Goal: Task Accomplishment & Management: Manage account settings

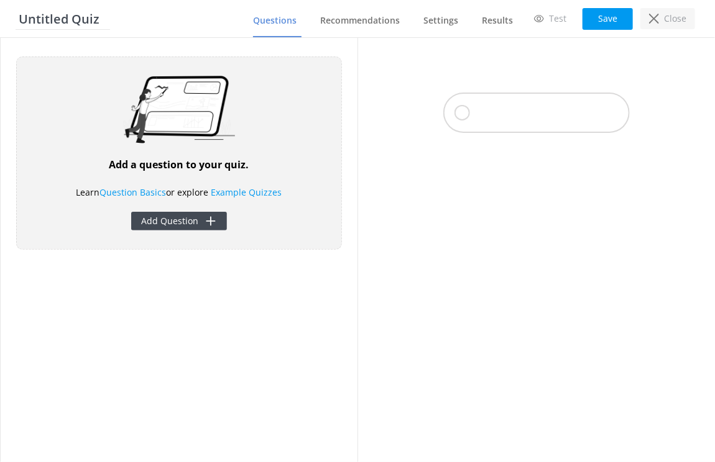
click at [651, 16] on use at bounding box center [654, 19] width 10 height 10
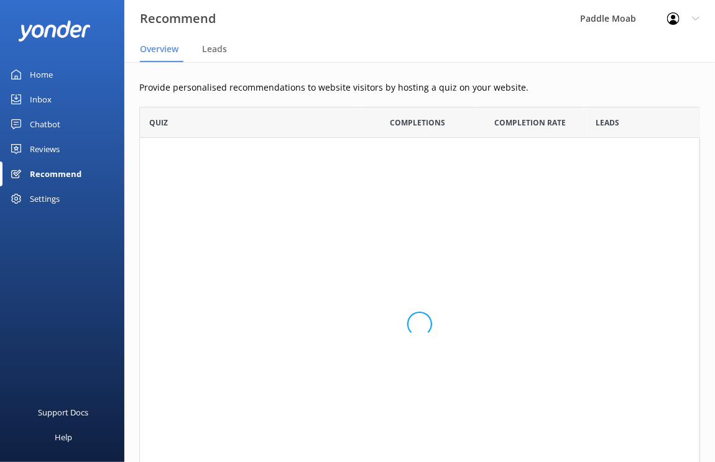
scroll to position [404, 560]
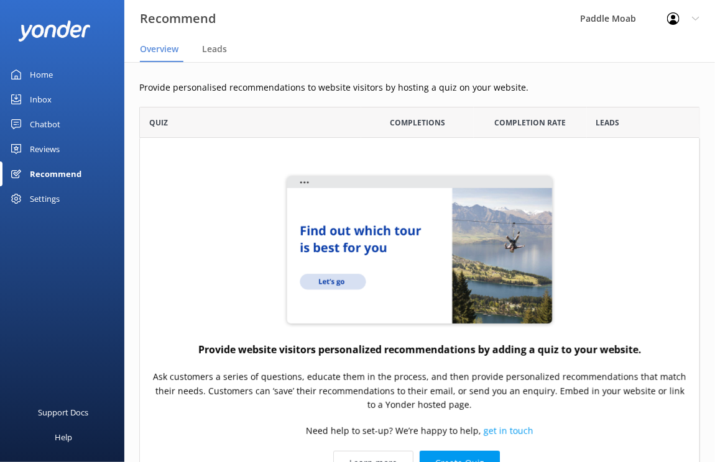
click at [42, 148] on div "Reviews" at bounding box center [45, 149] width 30 height 25
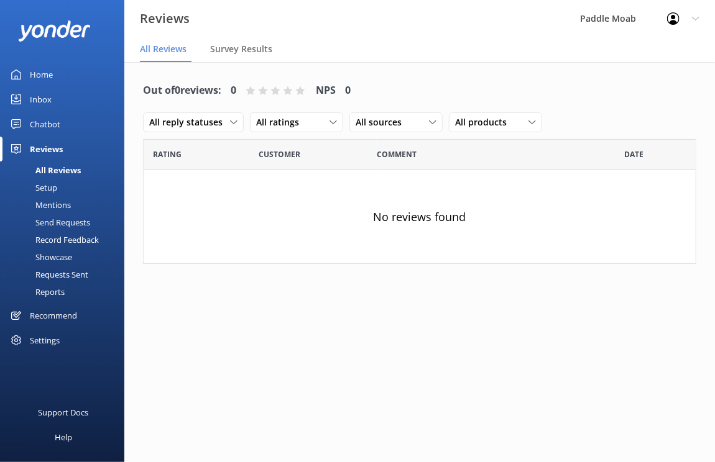
click at [58, 257] on div "Showcase" at bounding box center [39, 257] width 65 height 17
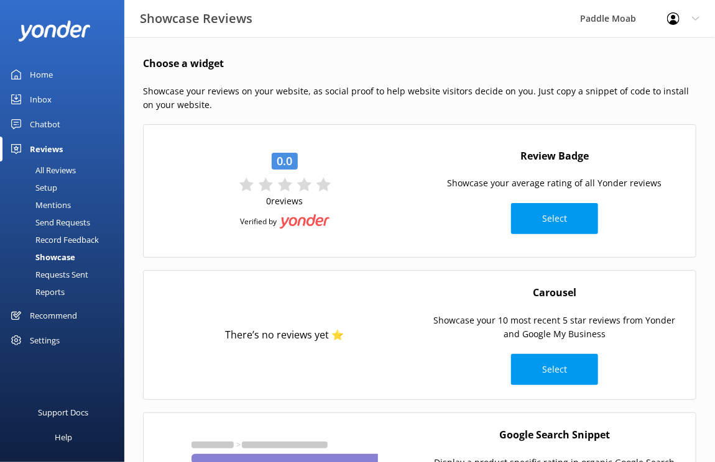
scroll to position [111, 0]
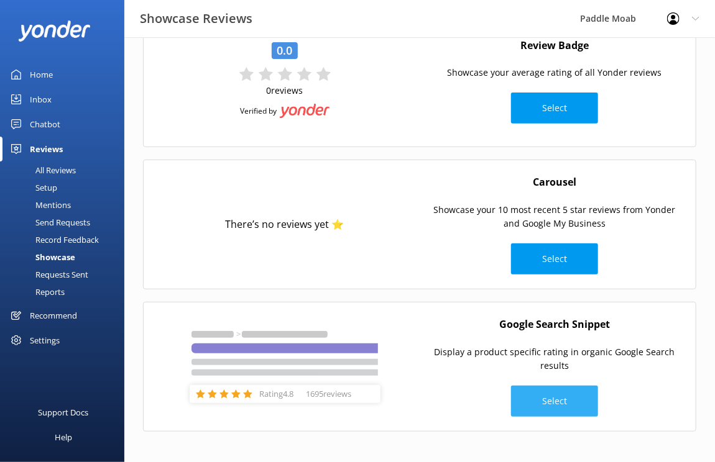
click at [538, 401] on button "Select" at bounding box center [554, 401] width 87 height 31
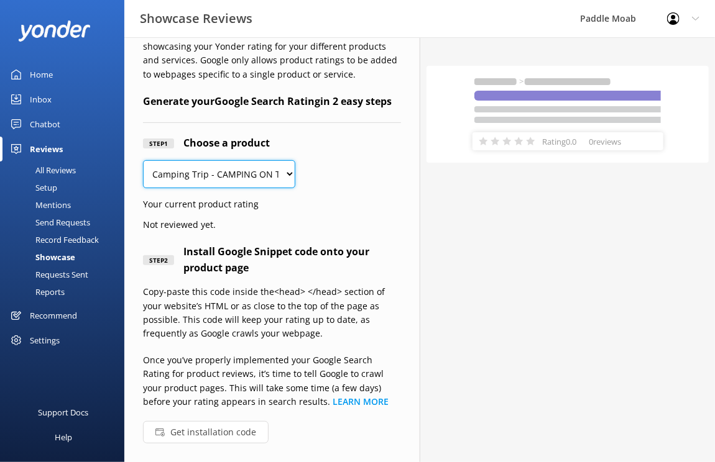
click at [222, 171] on select "Camping Trip - CAMPING ON THE [US_STATE][GEOGRAPHIC_DATA]/Paddle Combo Climb/Pa…" at bounding box center [219, 174] width 152 height 28
select select "288279"
click at [204, 429] on button "Get installation code" at bounding box center [206, 432] width 126 height 22
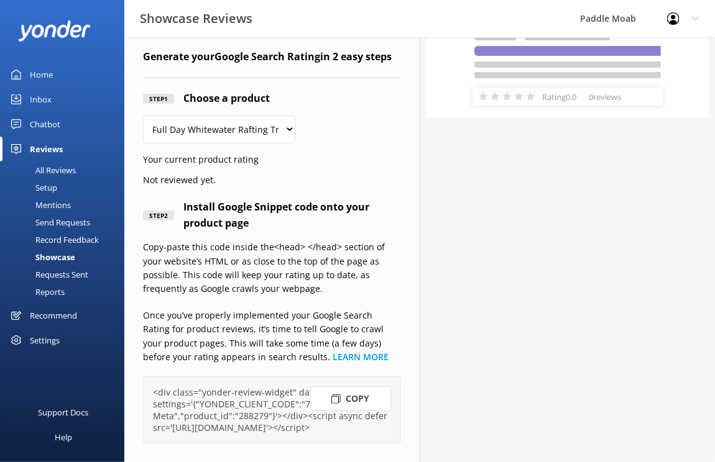
scroll to position [103, 0]
click at [57, 167] on div "All Reviews" at bounding box center [41, 170] width 68 height 17
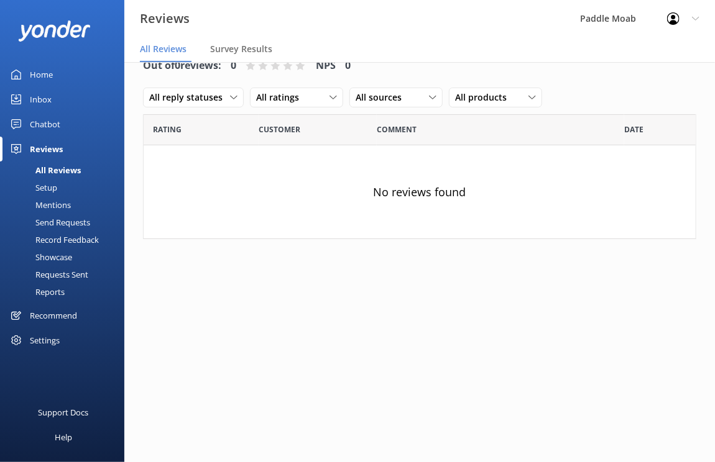
click at [46, 188] on div "Setup" at bounding box center [32, 187] width 50 height 17
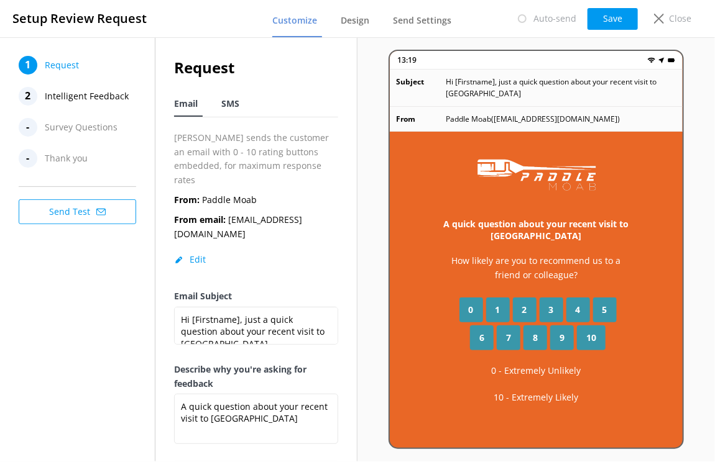
click at [236, 108] on span "SMS" at bounding box center [230, 104] width 18 height 12
type textarea "Hi [Firstname], thanks for visiting us at [Organization]. Just a quick follow u…"
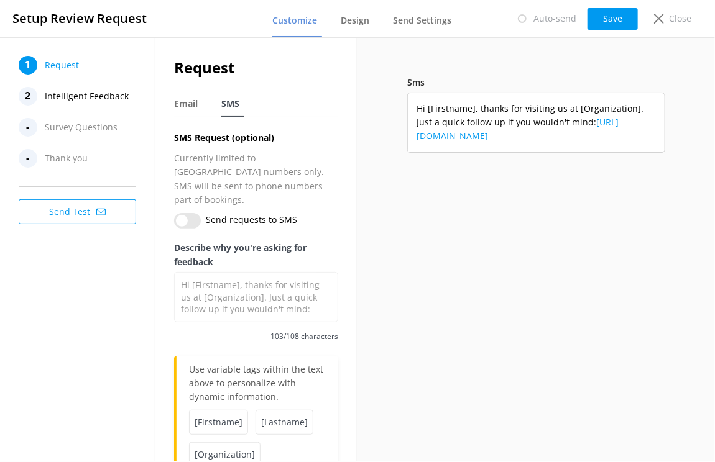
click at [193, 213] on input "Send requests to SMS" at bounding box center [187, 221] width 27 height 16
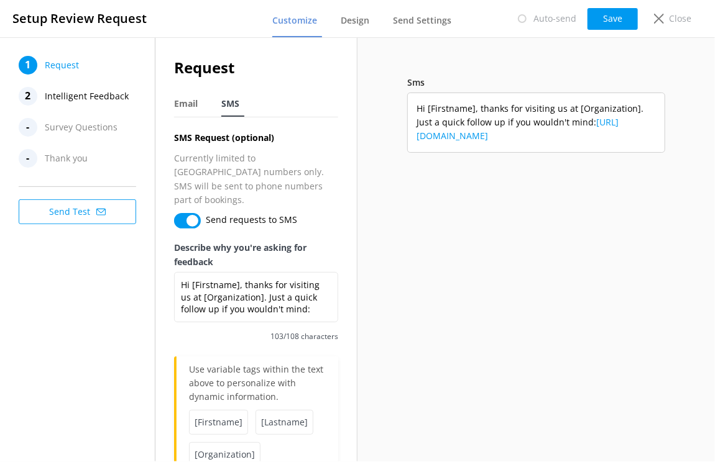
click at [193, 213] on input "Send requests to SMS" at bounding box center [187, 221] width 27 height 16
checkbox input "false"
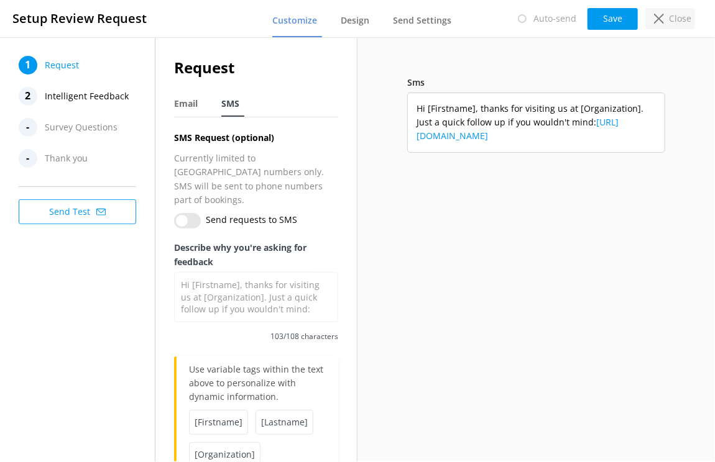
click at [664, 14] on icon at bounding box center [659, 19] width 10 height 10
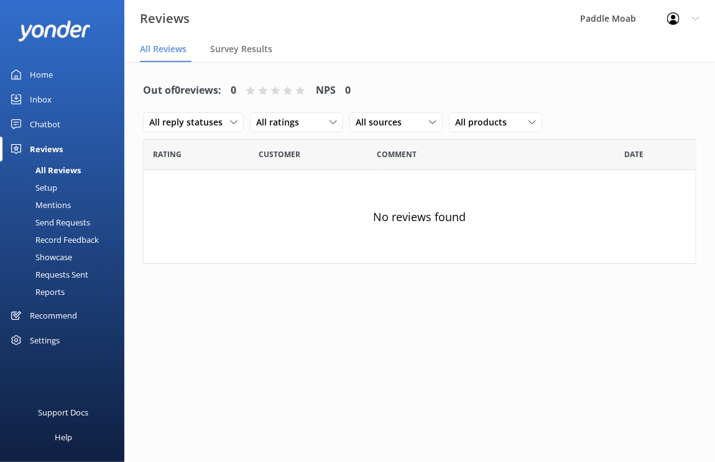
click at [53, 153] on div "Reviews" at bounding box center [46, 149] width 33 height 25
click at [51, 147] on div "Reviews" at bounding box center [46, 149] width 33 height 25
click at [53, 171] on div "All Reviews" at bounding box center [43, 170] width 73 height 17
click at [45, 193] on div "Setup" at bounding box center [32, 187] width 50 height 17
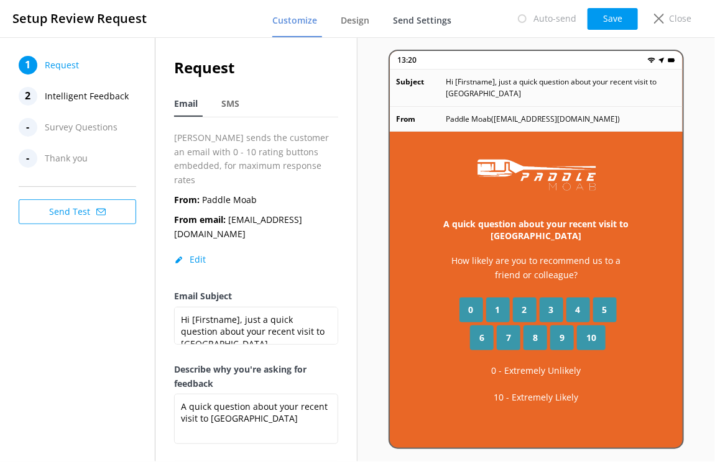
click at [423, 22] on span "Send Settings" at bounding box center [422, 20] width 58 height 12
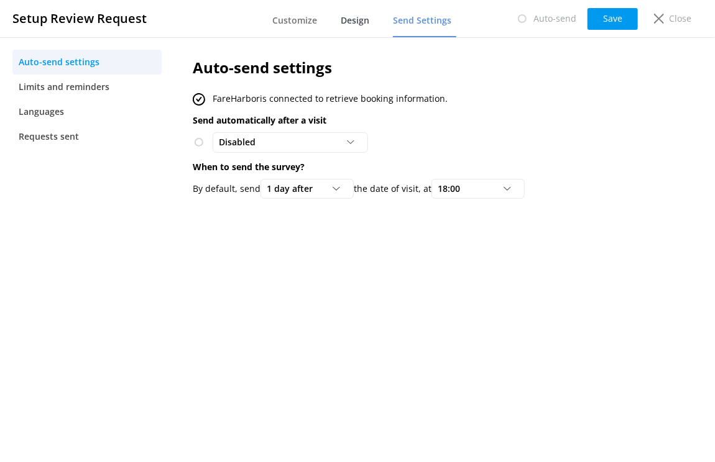
click at [354, 25] on span "Design" at bounding box center [354, 20] width 29 height 12
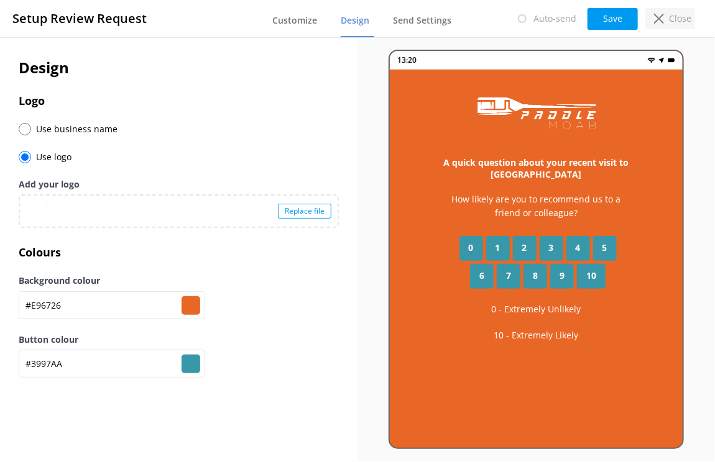
click at [675, 16] on p "Close" at bounding box center [680, 19] width 22 height 14
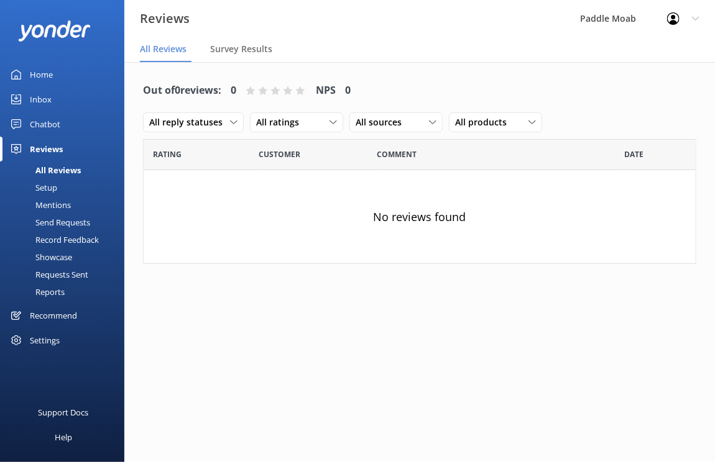
click at [59, 205] on div "Mentions" at bounding box center [38, 204] width 63 height 17
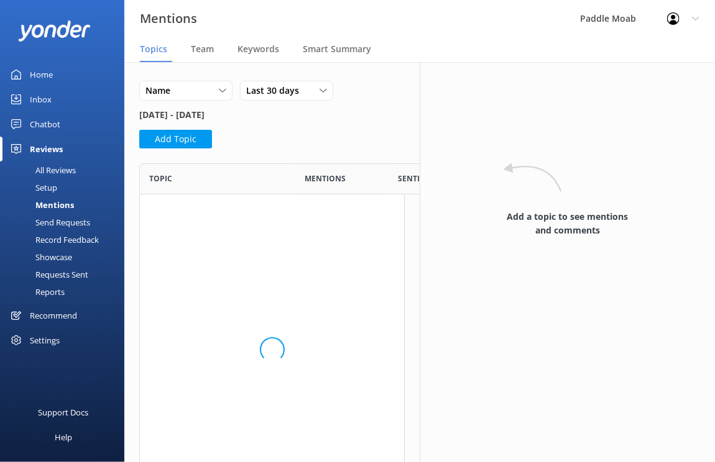
scroll to position [342, 265]
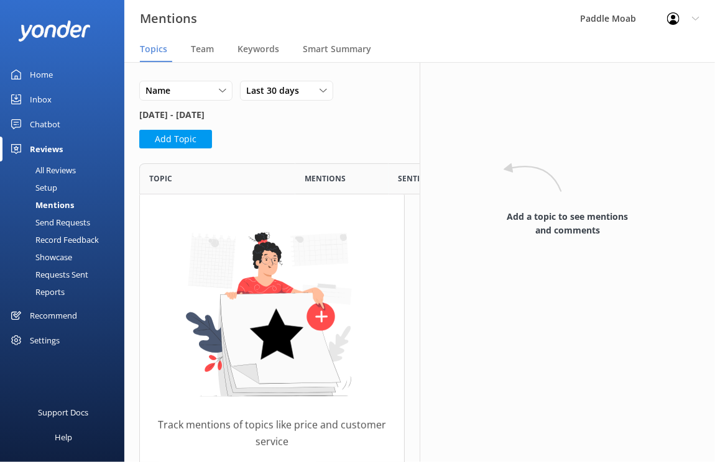
click at [58, 219] on div "Send Requests" at bounding box center [48, 222] width 83 height 17
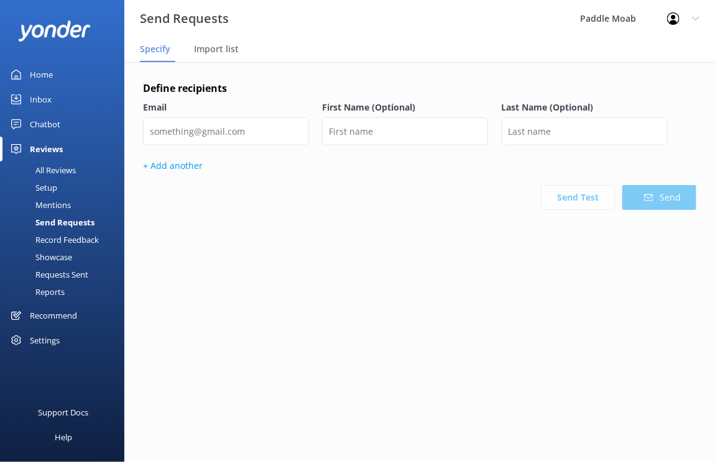
click at [60, 237] on div "Record Feedback" at bounding box center [52, 239] width 91 height 17
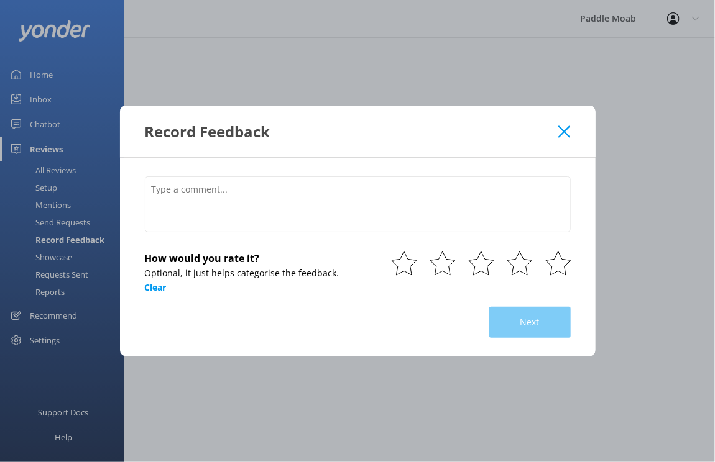
click at [593, 132] on div "Record Feedback" at bounding box center [357, 132] width 475 height 52
click at [558, 133] on icon at bounding box center [564, 132] width 12 height 12
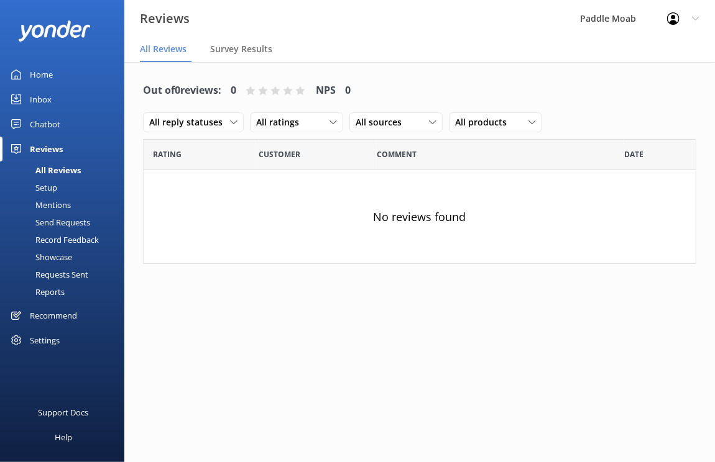
click at [67, 256] on div "Showcase" at bounding box center [39, 257] width 65 height 17
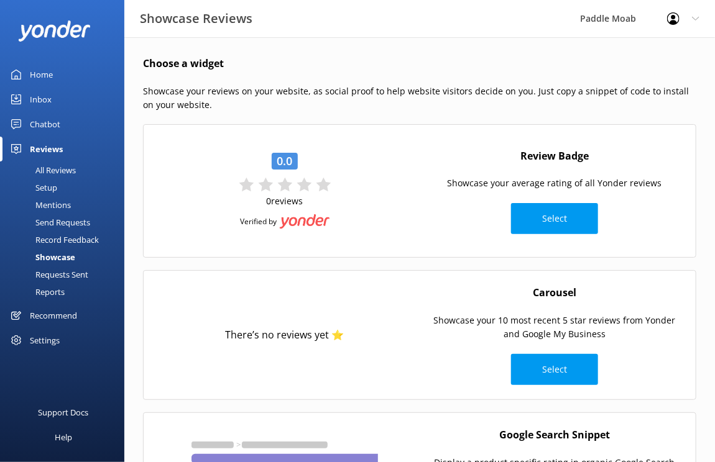
click at [65, 271] on div "Requests Sent" at bounding box center [47, 274] width 81 height 17
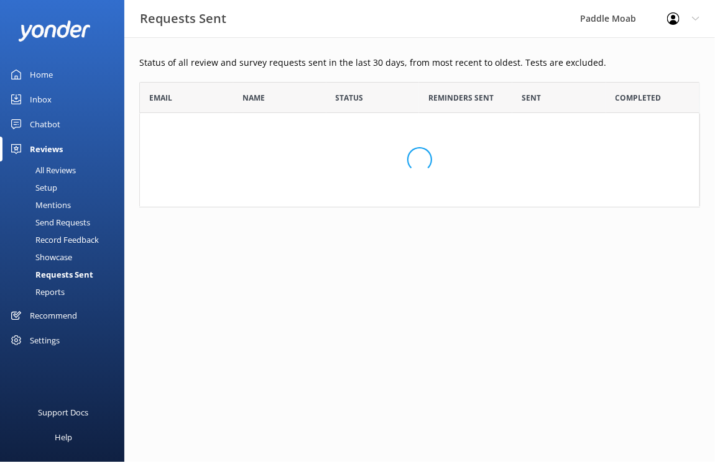
scroll to position [125, 560]
click at [60, 290] on div "Reports" at bounding box center [35, 291] width 57 height 17
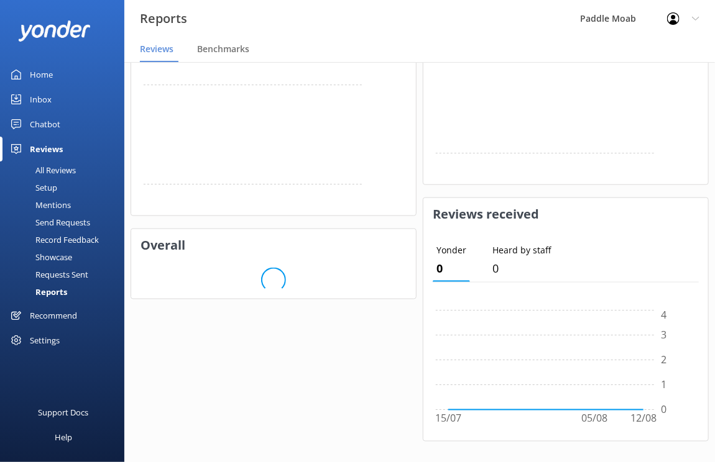
scroll to position [482, 0]
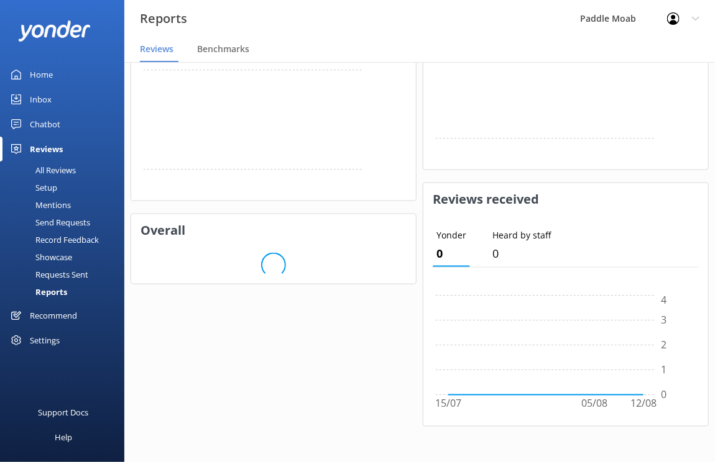
click at [57, 318] on div "Recommend" at bounding box center [53, 315] width 47 height 25
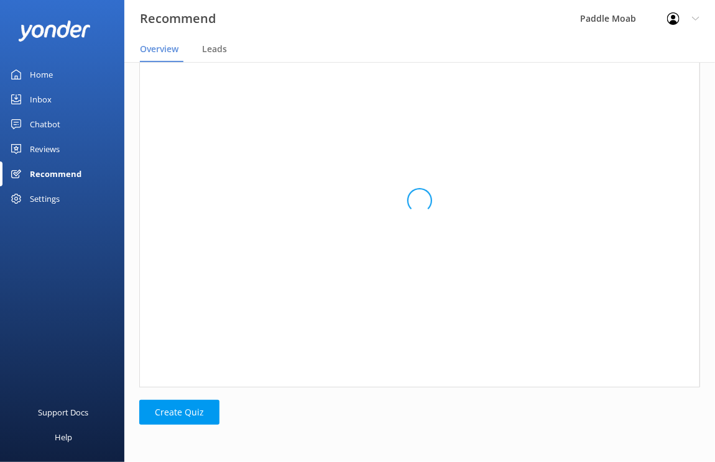
scroll to position [404, 560]
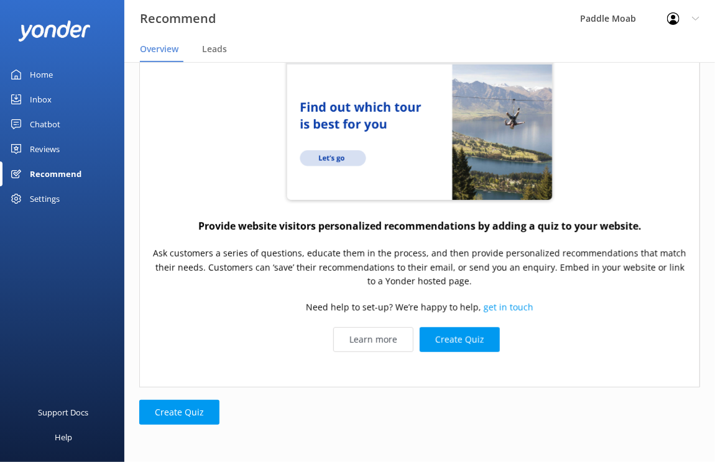
click at [48, 202] on div "Settings" at bounding box center [45, 198] width 30 height 25
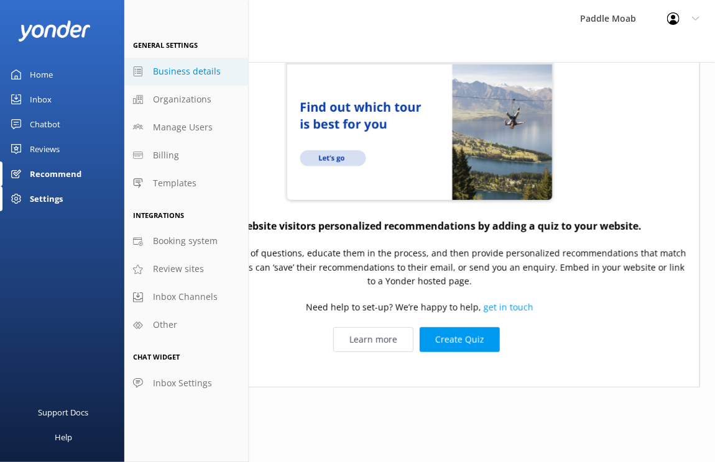
click at [195, 69] on span "Business details" at bounding box center [187, 72] width 68 height 14
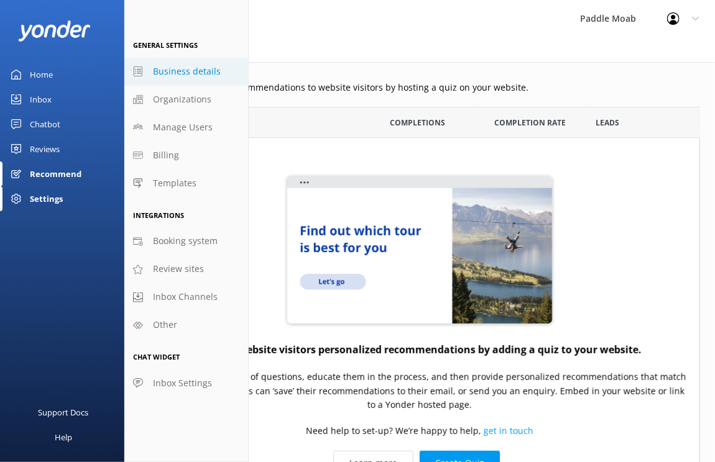
select select "America/Denver"
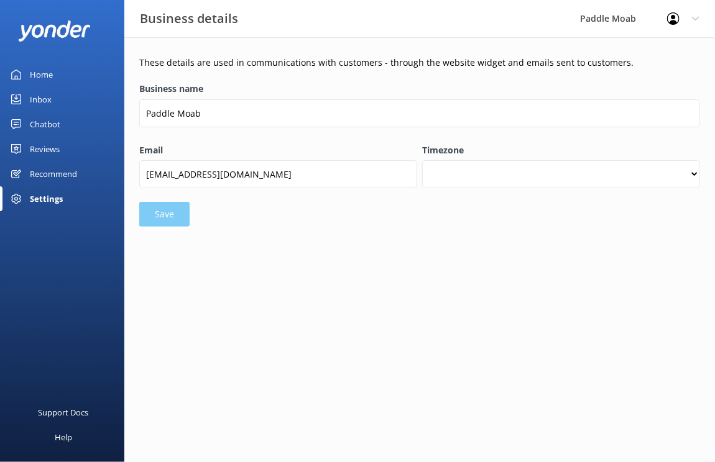
click at [39, 196] on div "Settings" at bounding box center [46, 198] width 33 height 25
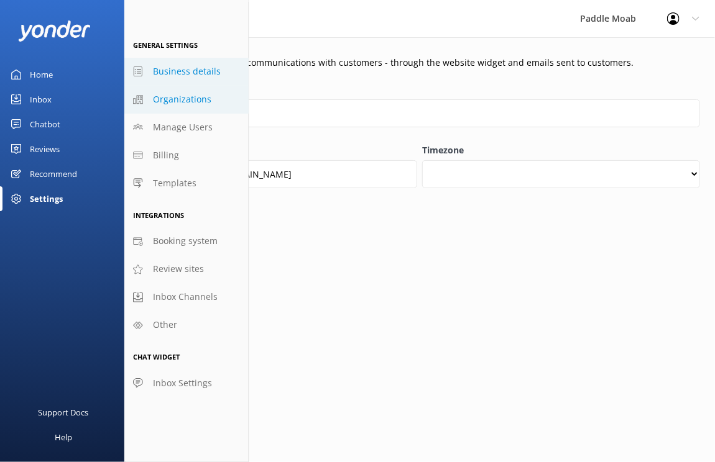
click at [188, 96] on span "Organizations" at bounding box center [182, 100] width 58 height 14
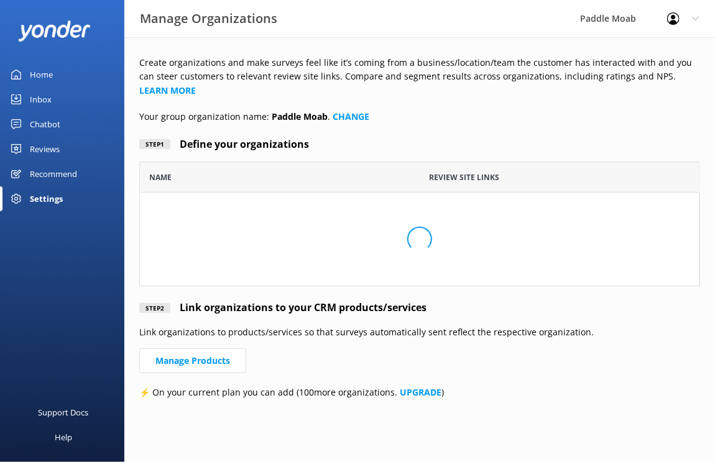
scroll to position [124, 560]
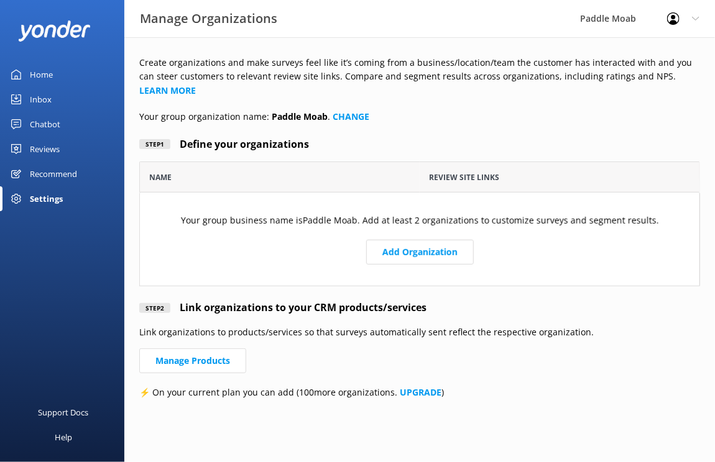
click at [39, 198] on div "Settings" at bounding box center [46, 198] width 33 height 25
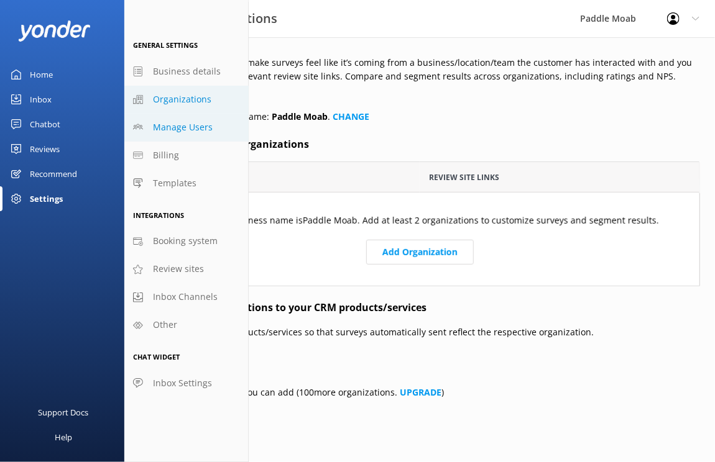
click at [193, 131] on span "Manage Users" at bounding box center [183, 128] width 60 height 14
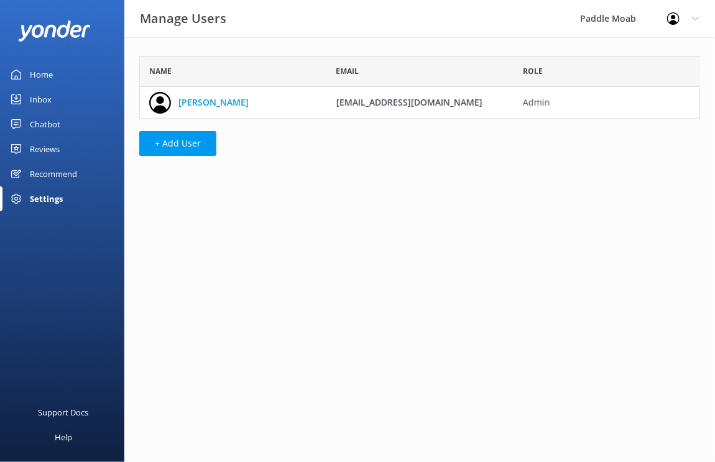
scroll to position [62, 560]
click at [188, 144] on button "+ Add User" at bounding box center [177, 143] width 77 height 25
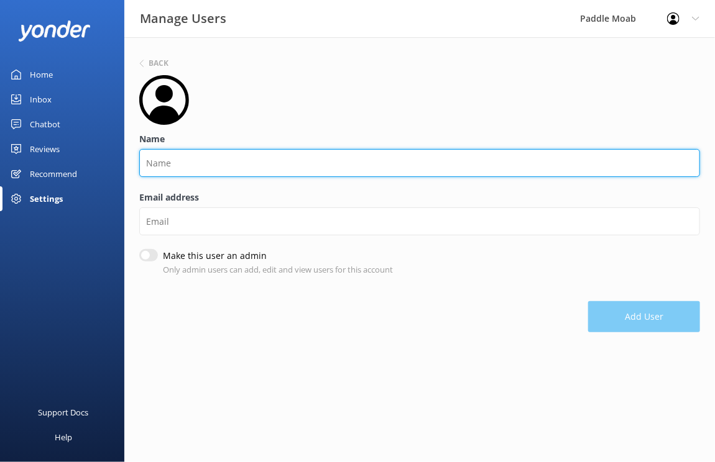
click at [182, 166] on input "Name" at bounding box center [419, 163] width 560 height 28
type input "Office"
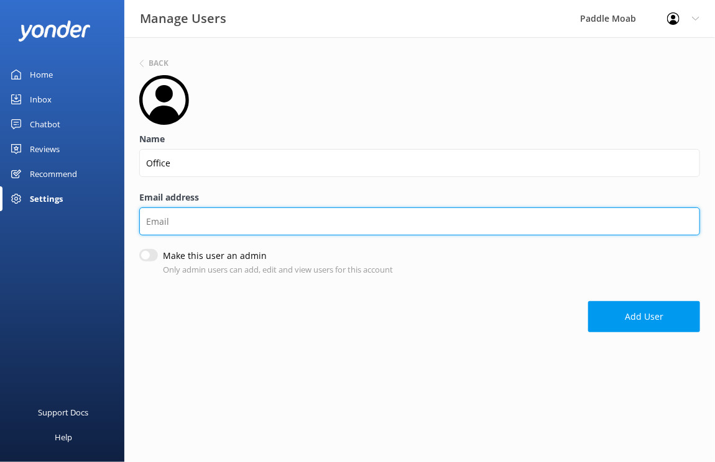
click at [210, 224] on input "Email address" at bounding box center [419, 222] width 560 height 28
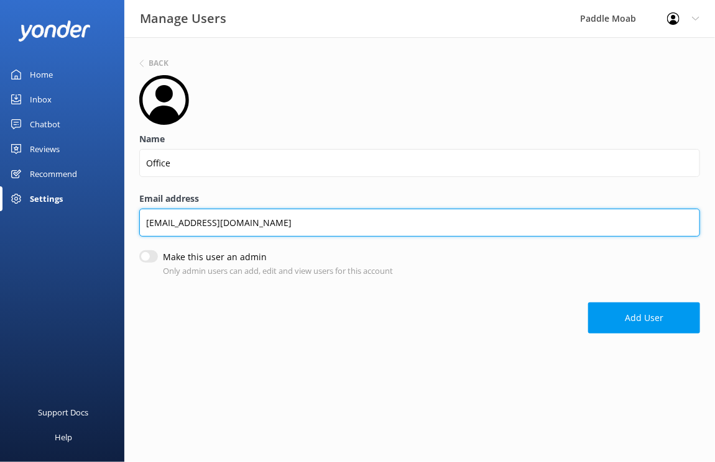
type input "paddlemoaboffice@gmail.com"
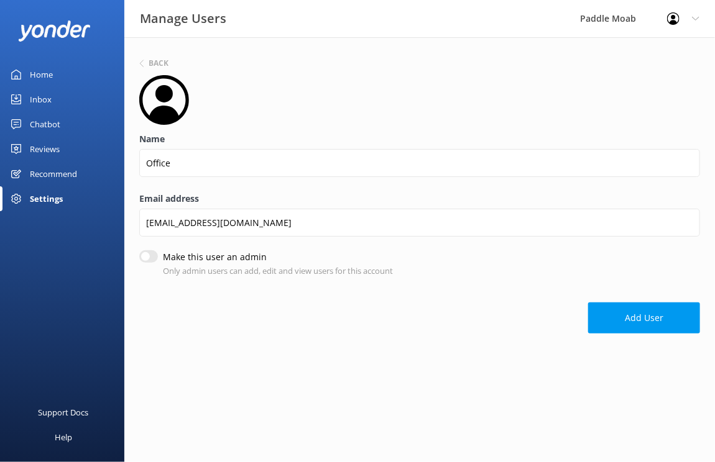
click at [467, 340] on div "Back Name Office Email address paddlemoaboffice@gmail.com Make this user an adm…" at bounding box center [419, 197] width 590 height 321
click at [615, 314] on button "Add User" at bounding box center [644, 319] width 112 height 31
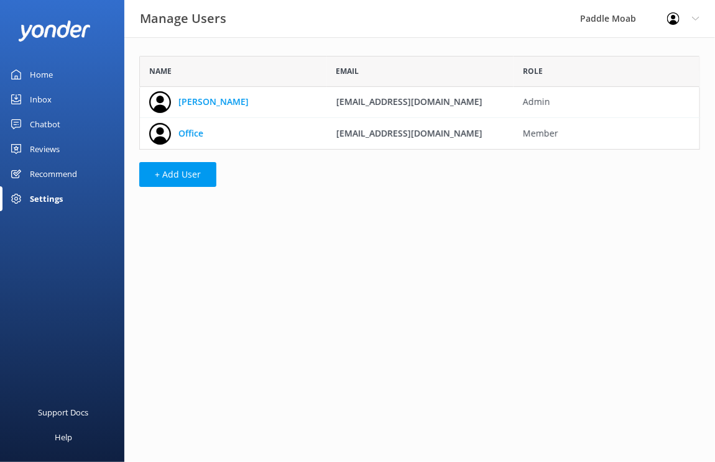
scroll to position [93, 560]
click at [51, 194] on div "Settings" at bounding box center [46, 198] width 33 height 25
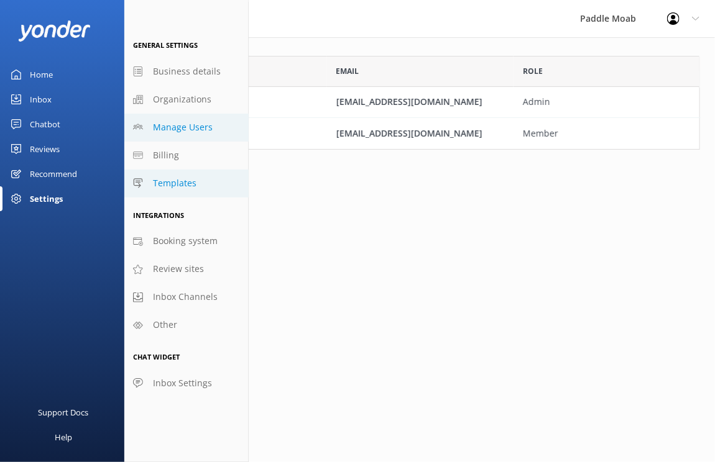
click at [176, 174] on link "Templates" at bounding box center [186, 184] width 124 height 28
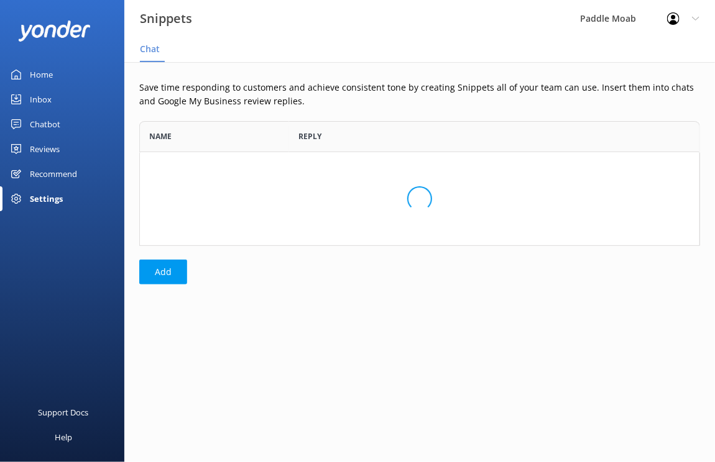
scroll to position [124, 560]
click at [43, 199] on div "Settings" at bounding box center [46, 198] width 33 height 25
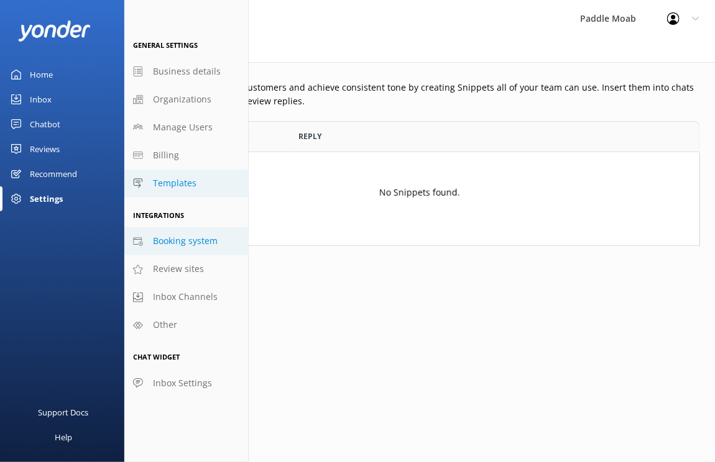
click at [185, 240] on span "Booking system" at bounding box center [185, 241] width 65 height 14
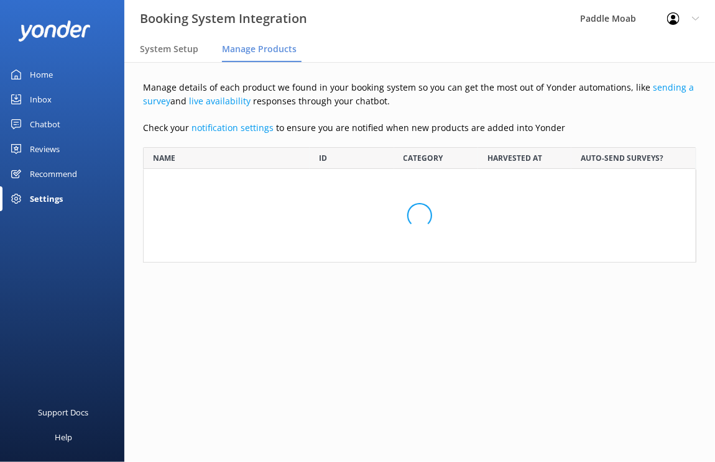
scroll to position [861, 553]
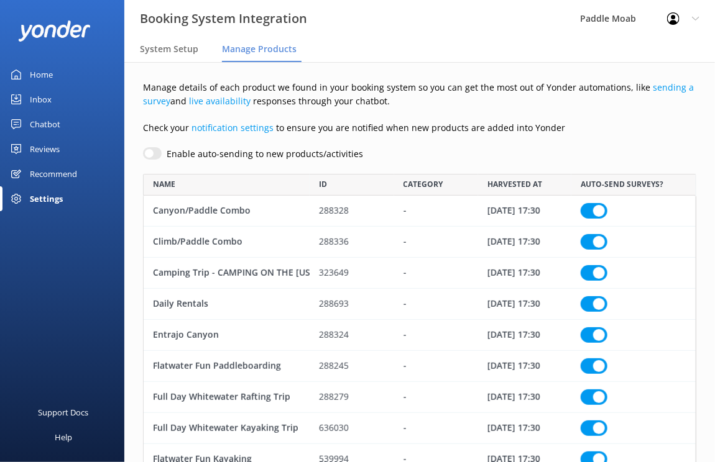
click at [60, 201] on div "Settings" at bounding box center [46, 198] width 33 height 25
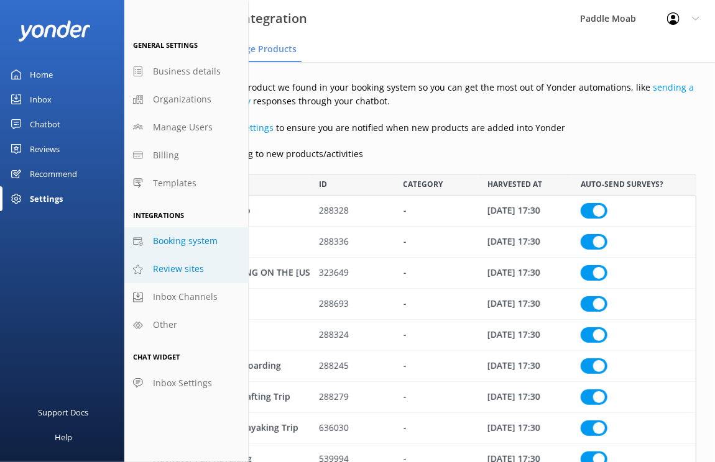
click at [194, 267] on span "Review sites" at bounding box center [178, 269] width 51 height 14
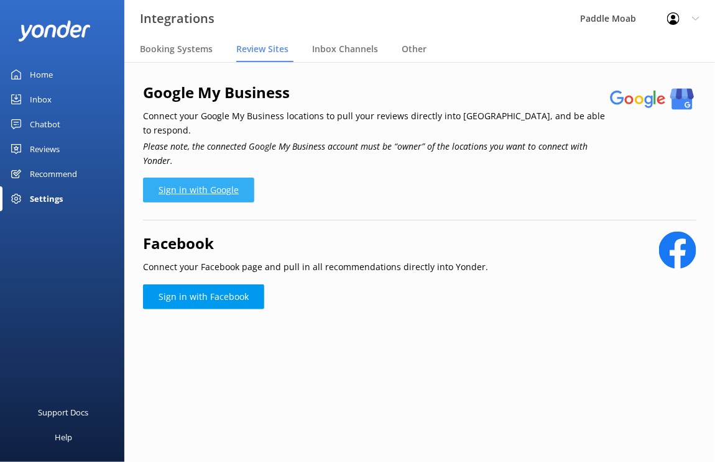
click at [184, 181] on link "Sign in with Google" at bounding box center [198, 190] width 111 height 25
click at [206, 182] on link "Sign in with Google" at bounding box center [198, 190] width 111 height 25
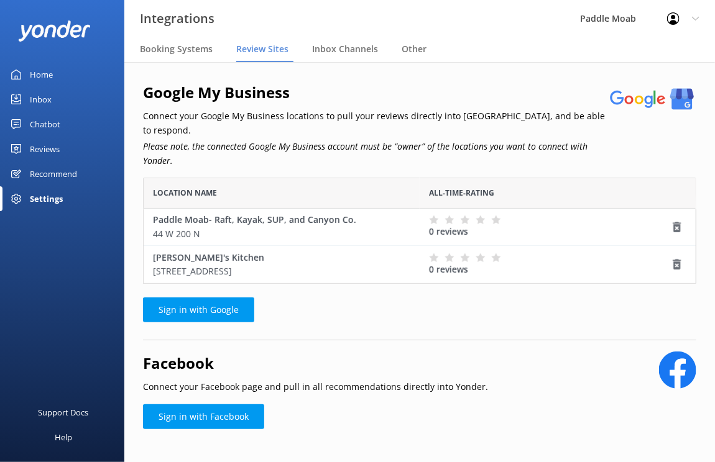
scroll to position [106, 553]
click at [675, 259] on use "grid" at bounding box center [677, 264] width 8 height 11
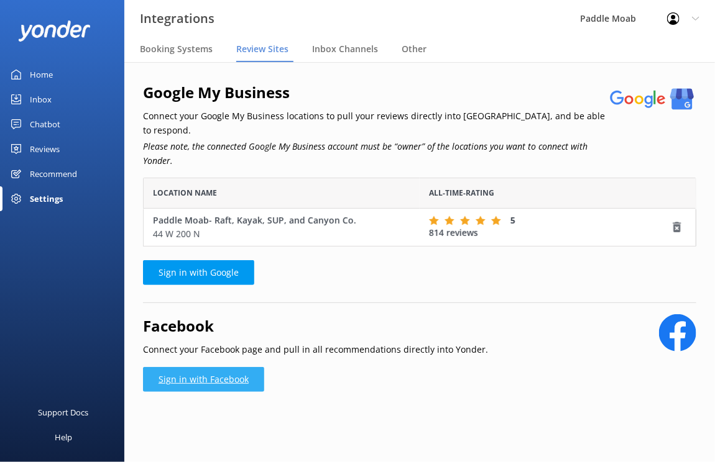
click at [226, 367] on link "Sign in with Facebook" at bounding box center [203, 379] width 121 height 25
click at [170, 51] on span "Booking Systems" at bounding box center [176, 49] width 73 height 12
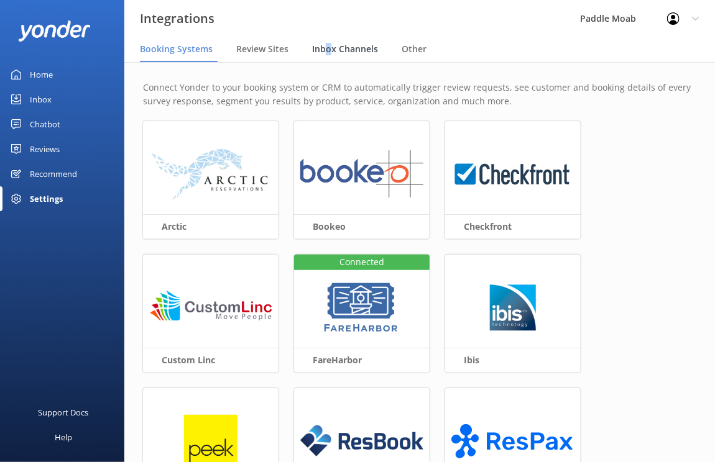
click at [326, 45] on span "Inbox Channels" at bounding box center [345, 49] width 66 height 12
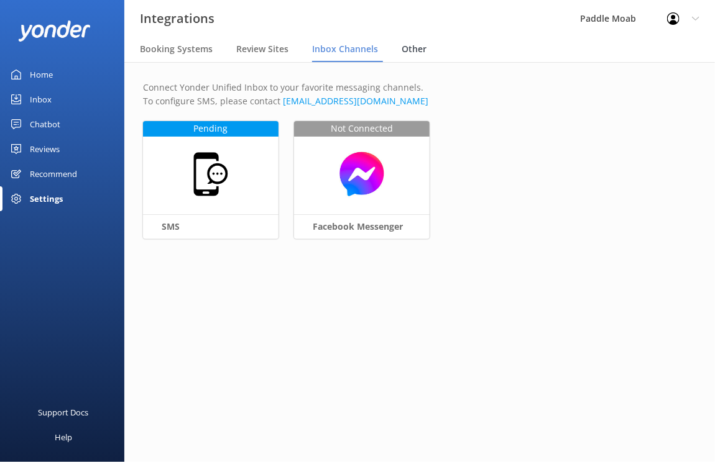
click at [406, 47] on span "Other" at bounding box center [413, 49] width 25 height 12
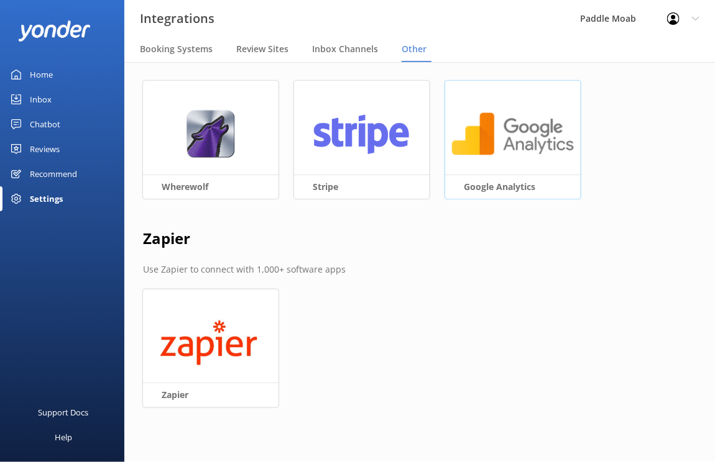
click at [487, 134] on img at bounding box center [512, 134] width 123 height 48
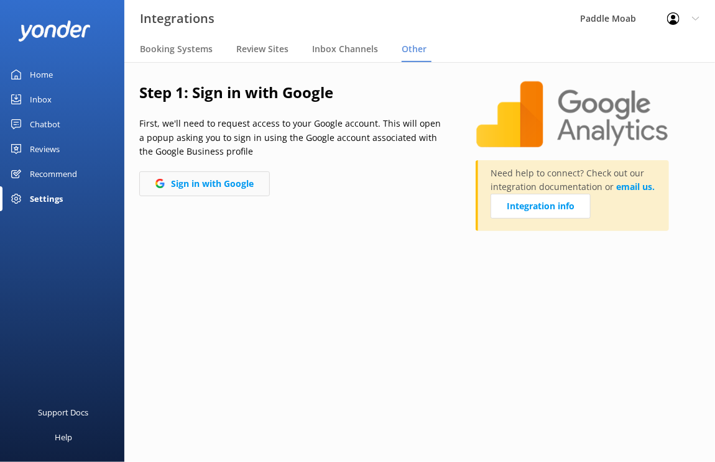
click at [220, 178] on button "Sign in with Google" at bounding box center [204, 183] width 130 height 25
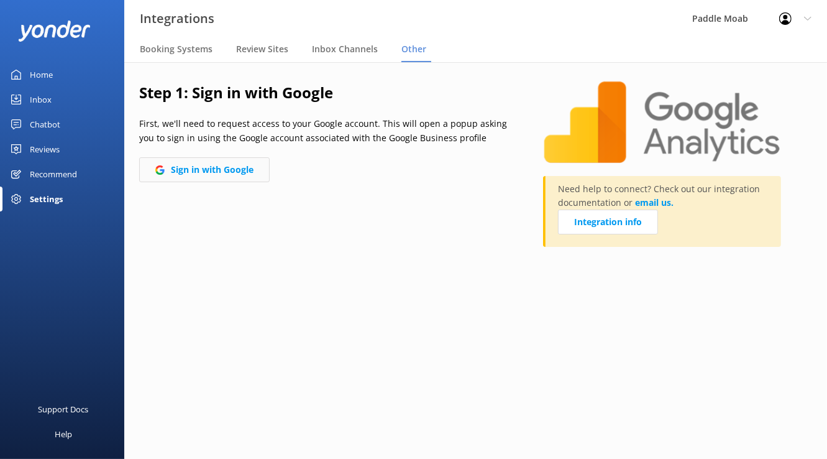
click at [203, 165] on button "Sign in with Google" at bounding box center [204, 169] width 130 height 25
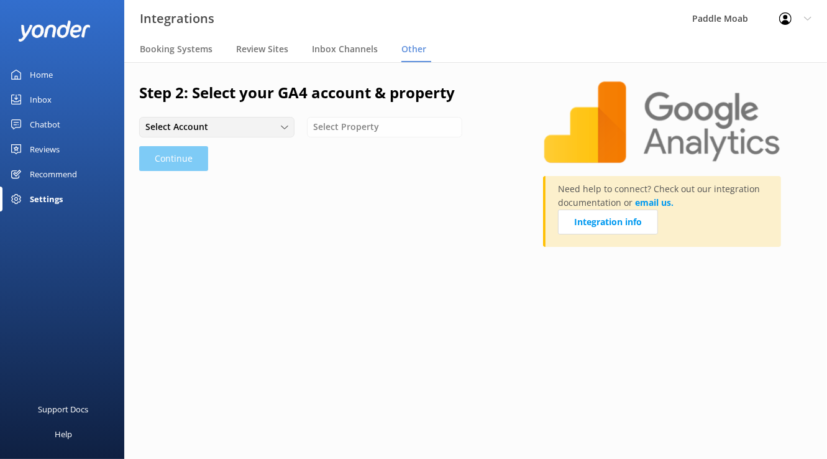
click at [283, 129] on icon at bounding box center [284, 127] width 7 height 7
click at [261, 149] on link "Paddle Moab" at bounding box center [216, 152] width 153 height 25
click at [334, 132] on span "Select Property" at bounding box center [349, 127] width 73 height 14
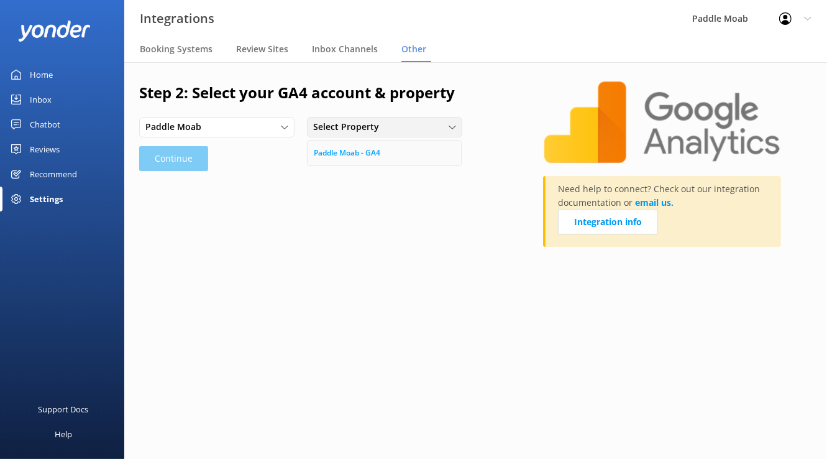
click at [340, 149] on div "Paddle Moab - GA4" at bounding box center [347, 153] width 66 height 12
click at [194, 155] on button "Continue" at bounding box center [173, 158] width 69 height 25
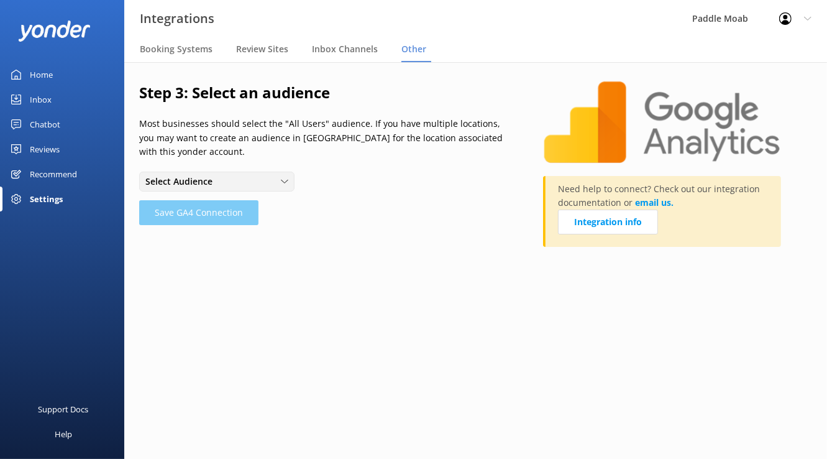
click at [199, 175] on span "Select Audience" at bounding box center [182, 182] width 75 height 14
click at [188, 194] on link "All Users" at bounding box center [216, 206] width 153 height 25
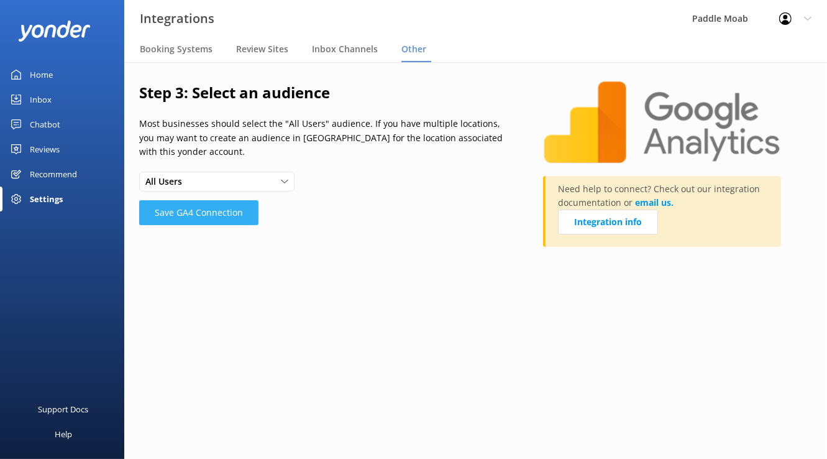
click at [187, 200] on button "Save GA4 Connection" at bounding box center [198, 212] width 119 height 25
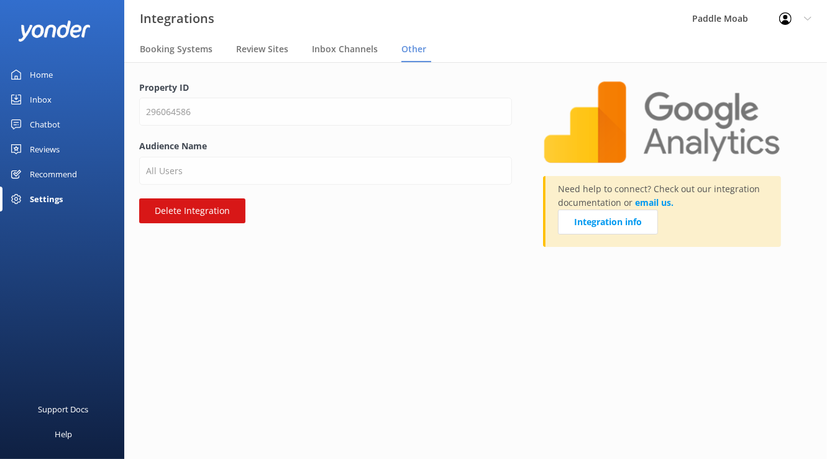
click at [418, 50] on span "Other" at bounding box center [413, 49] width 25 height 12
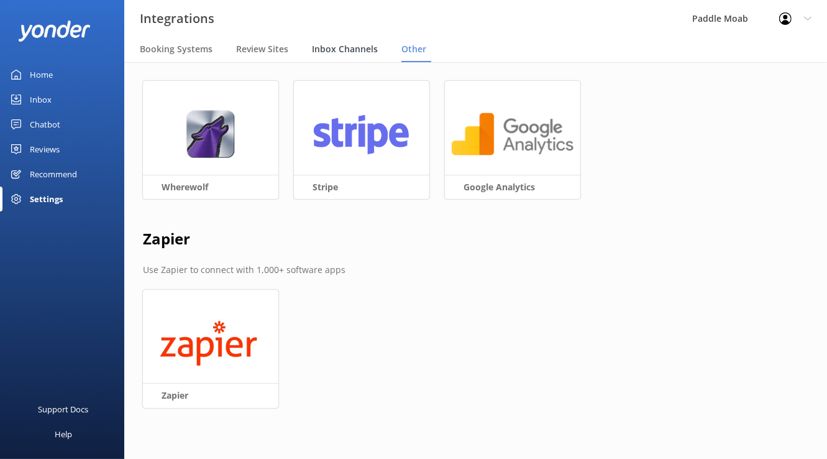
click at [323, 52] on span "Inbox Channels" at bounding box center [345, 49] width 66 height 12
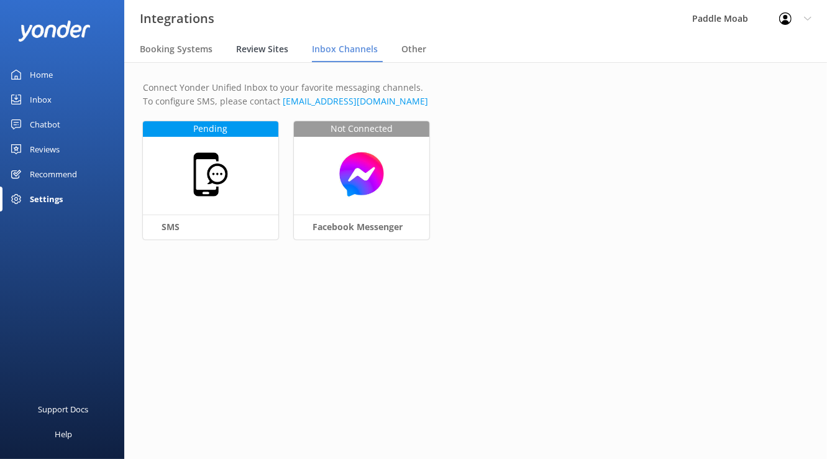
click at [268, 53] on span "Review Sites" at bounding box center [262, 49] width 52 height 12
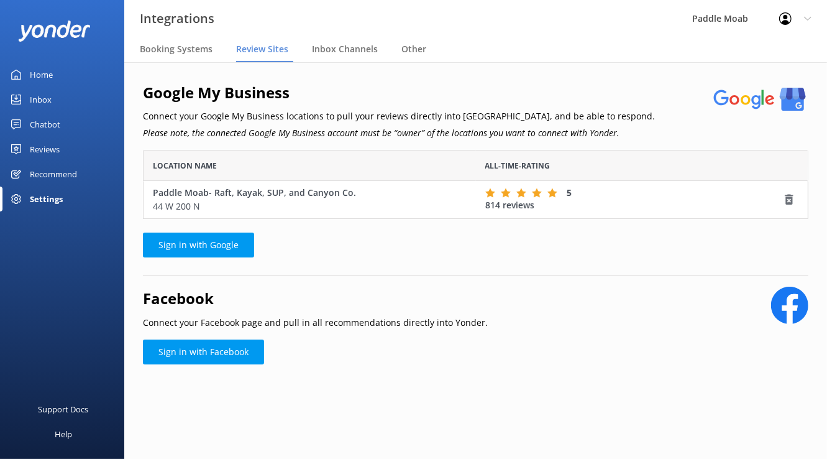
scroll to position [68, 665]
click at [191, 51] on span "Booking Systems" at bounding box center [176, 49] width 73 height 12
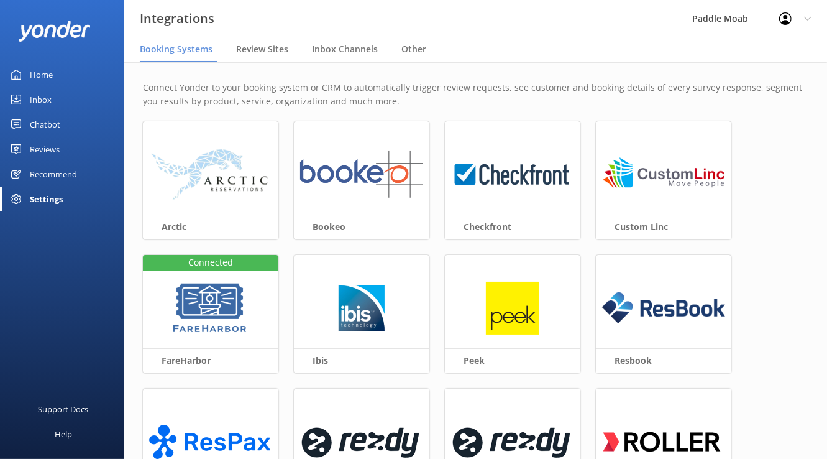
click at [57, 150] on div "Reviews" at bounding box center [45, 149] width 30 height 25
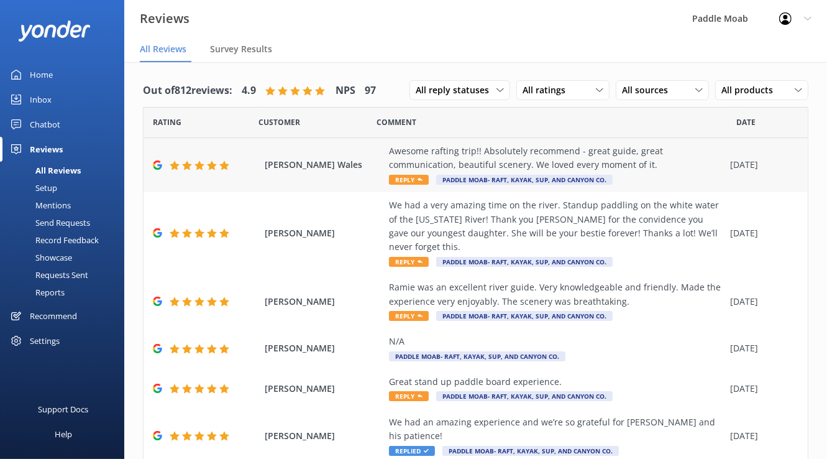
click at [410, 176] on span "Reply" at bounding box center [409, 180] width 40 height 10
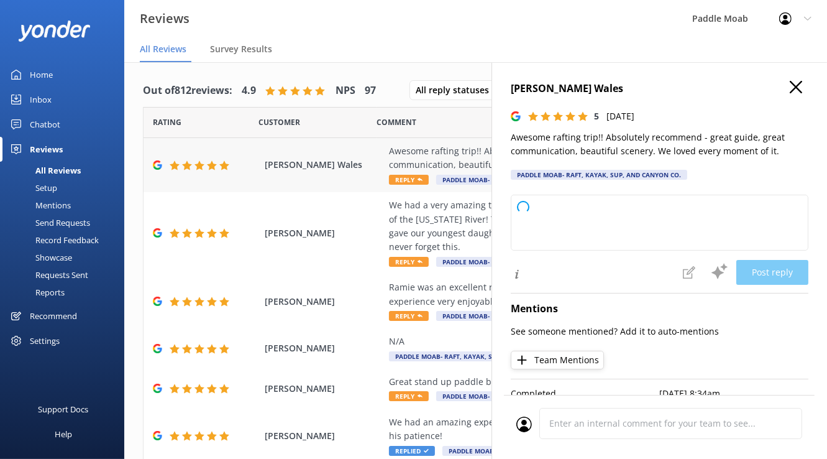
type textarea "Thank you so much for your wonderful review! We're thrilled to hear you had suc…"
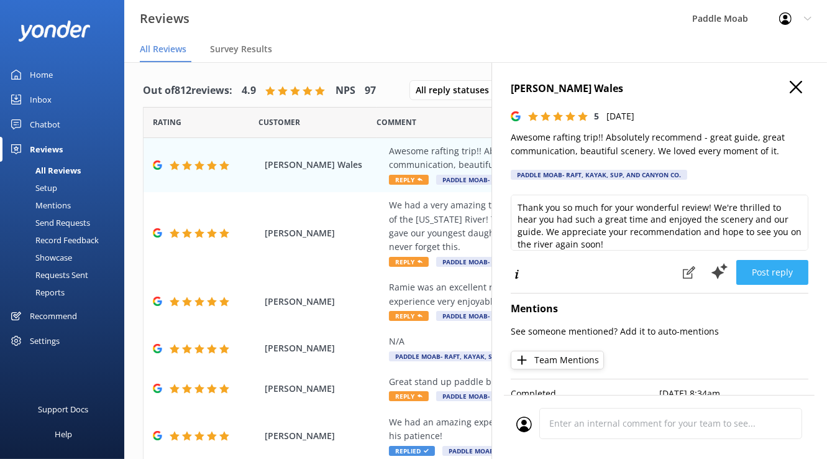
click at [714, 271] on button "Post reply" at bounding box center [772, 272] width 72 height 25
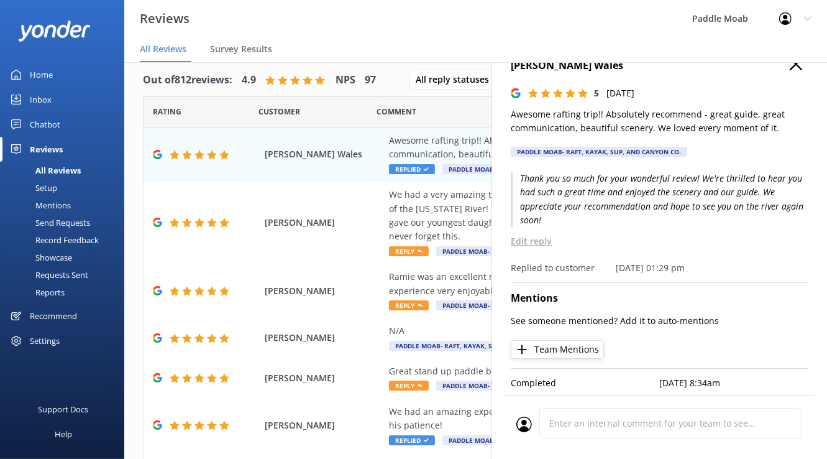
scroll to position [25, 0]
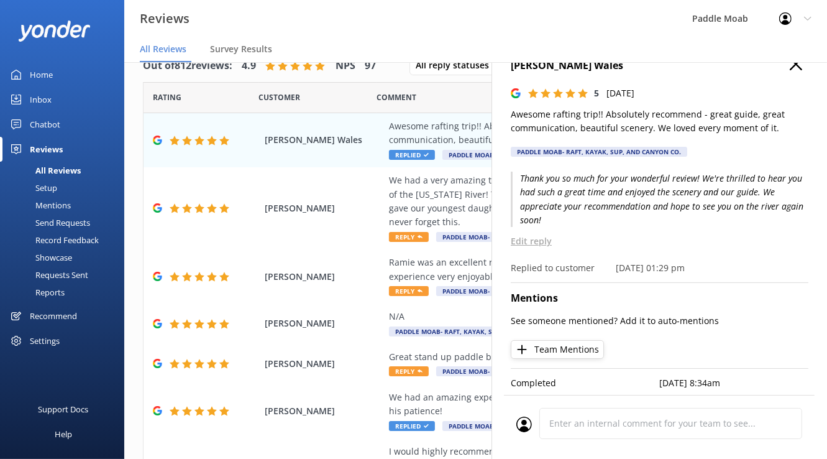
click at [714, 71] on h4 "[PERSON_NAME] Wales" at bounding box center [660, 66] width 298 height 16
click at [714, 58] on nav "All Reviews Survey Results" at bounding box center [475, 49] width 703 height 25
click at [714, 64] on use at bounding box center [796, 64] width 12 height 12
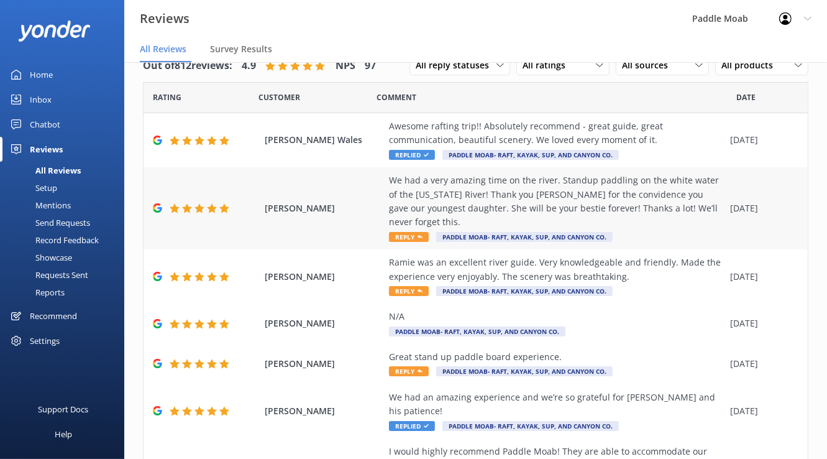
click at [401, 232] on span "Reply" at bounding box center [409, 237] width 40 height 10
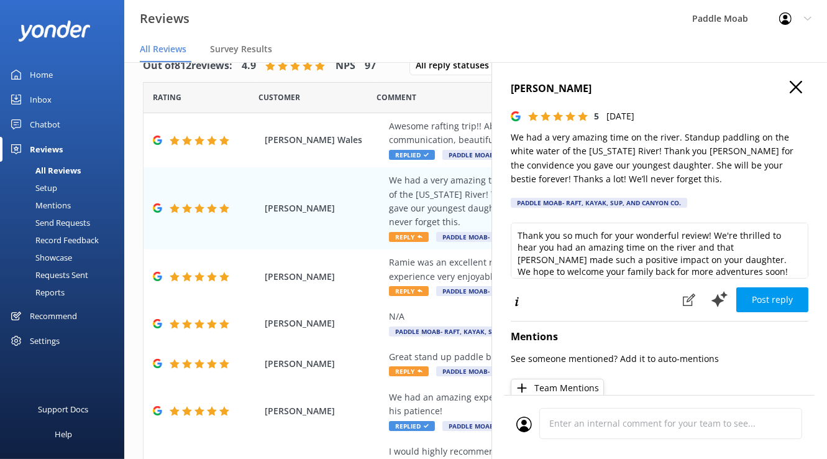
scroll to position [6, 0]
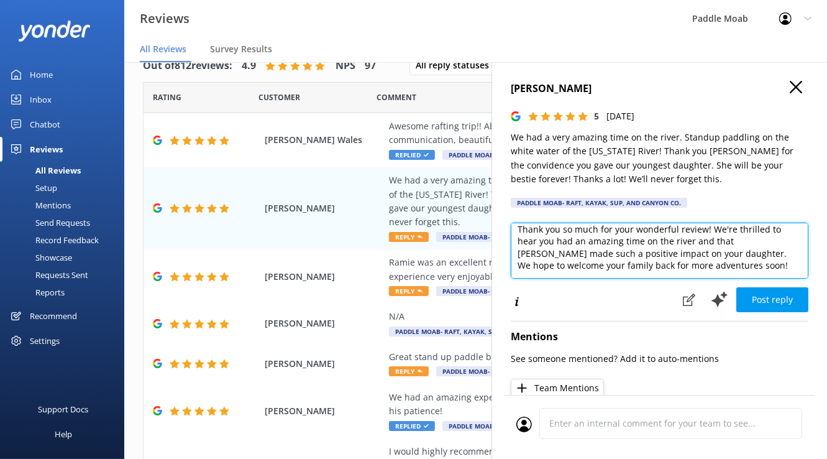
click at [714, 240] on textarea "Thank you so much for your wonderful review! We're thrilled to hear you had an …" at bounding box center [660, 250] width 298 height 56
type textarea "Thank you so much for your wonderful review! We're thrilled to hear you had an …"
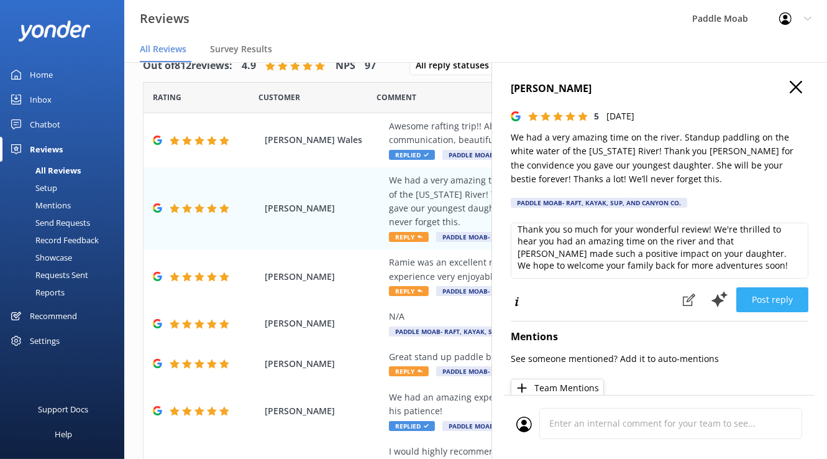
click at [714, 297] on button "Post reply" at bounding box center [772, 299] width 72 height 25
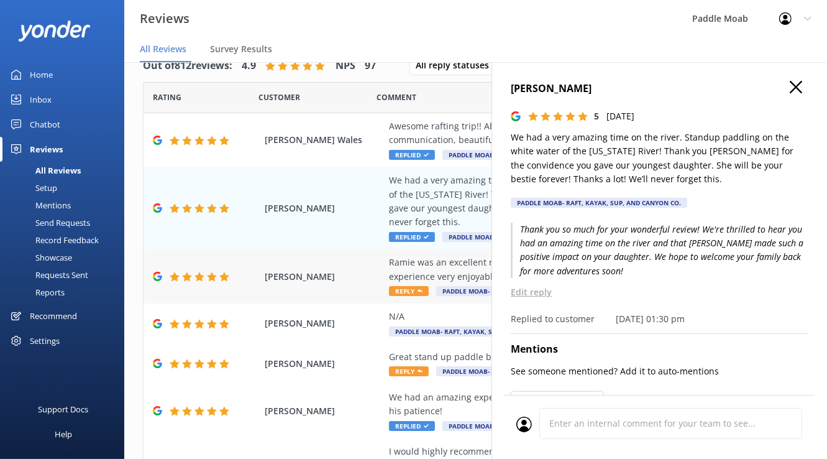
click at [401, 286] on span "Reply" at bounding box center [409, 291] width 40 height 10
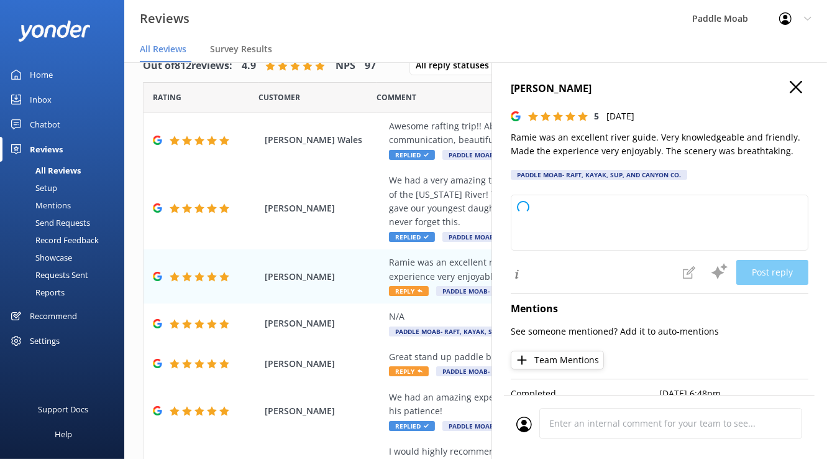
type textarea "Thank you so much for your wonderful review! We're thrilled to hear you had suc…"
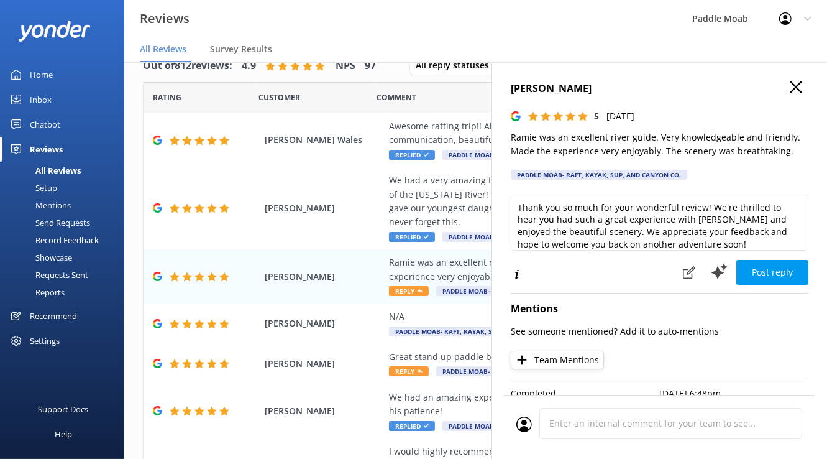
click at [714, 83] on icon at bounding box center [796, 87] width 12 height 12
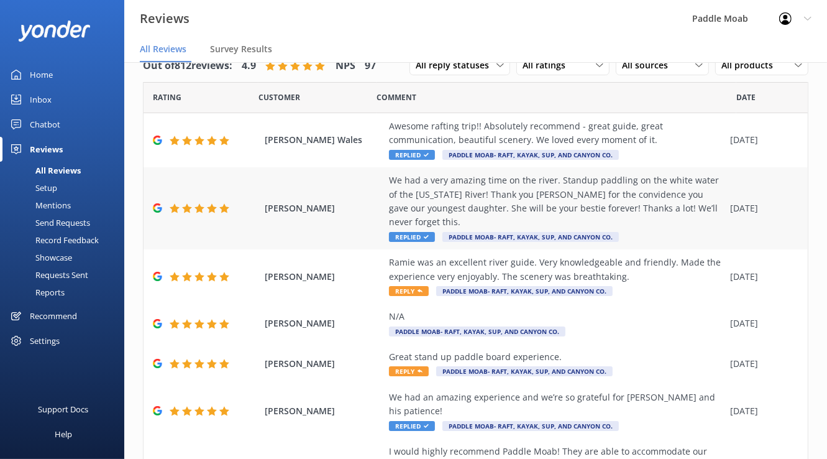
click at [402, 232] on span "Replied" at bounding box center [412, 237] width 46 height 10
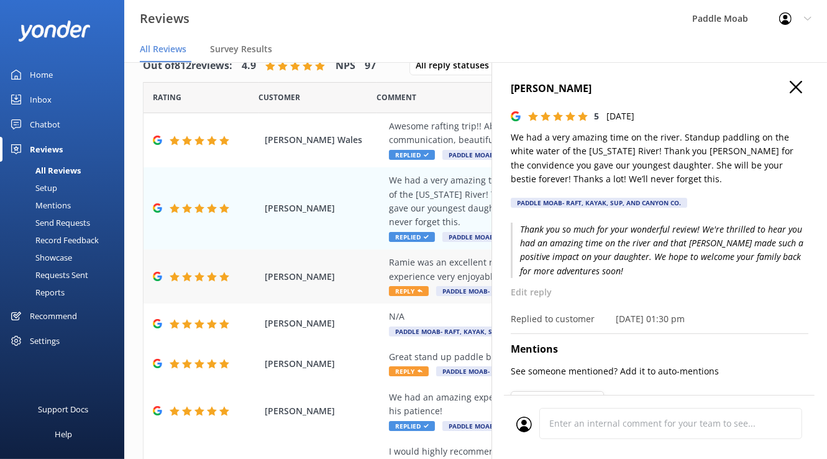
click at [421, 255] on div "Ramie was an excellent river guide. Very knowledgeable and friendly. Made the e…" at bounding box center [556, 269] width 335 height 28
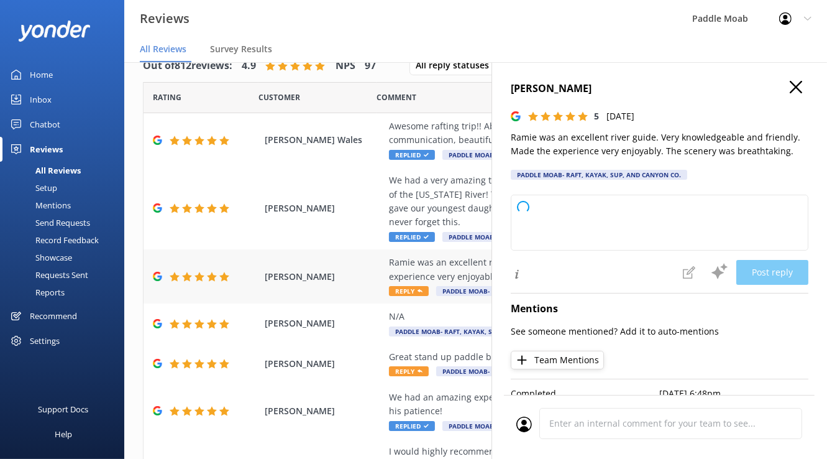
type textarea "Thank you so much for your wonderful review! We're delighted to hear you had su…"
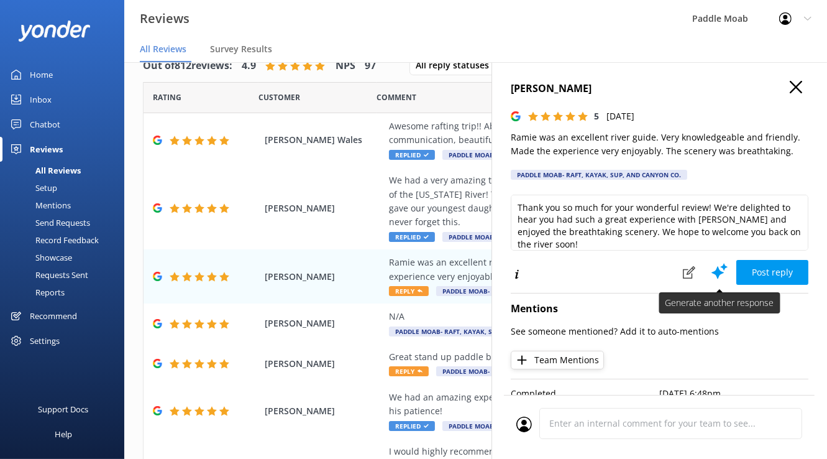
click at [714, 275] on use at bounding box center [719, 271] width 16 height 16
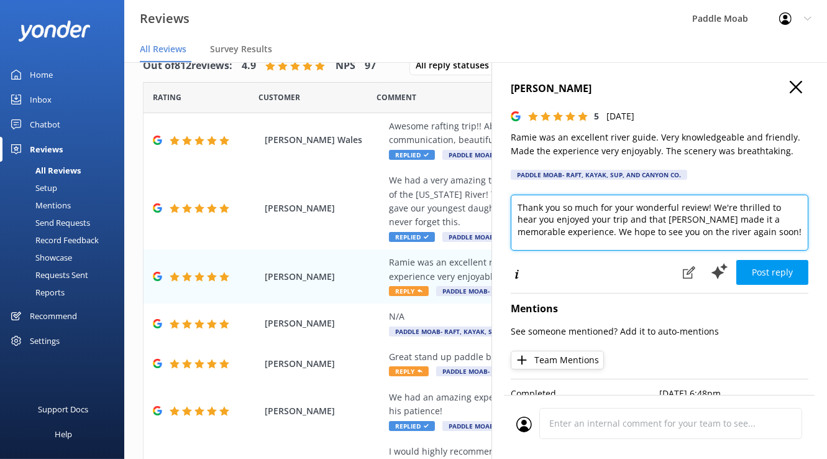
click at [714, 235] on textarea "Thank you so much for your wonderful review! We're thrilled to hear you enjoyed…" at bounding box center [660, 222] width 298 height 56
type textarea "Thank you so much for your wonderful review! We're thrilled to hear you enjoyed…"
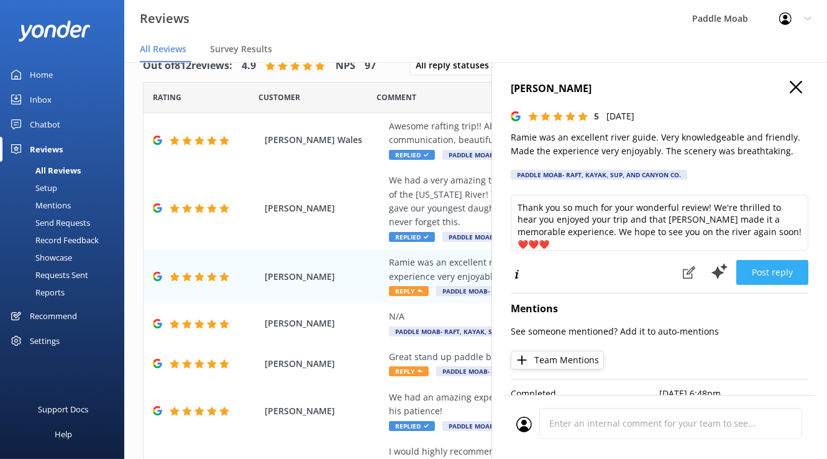
click at [714, 267] on button "Post reply" at bounding box center [772, 272] width 72 height 25
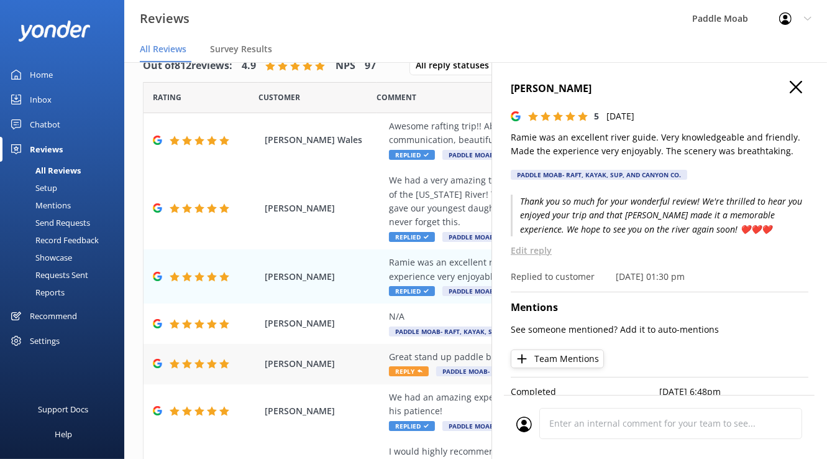
click at [415, 366] on span "Reply" at bounding box center [409, 371] width 40 height 10
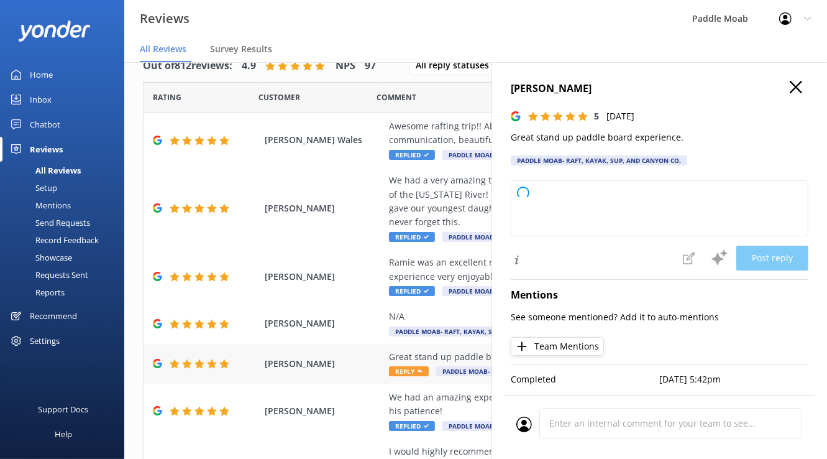
type textarea "Thank you so much for your wonderful review! We're thrilled to hear you had a g…"
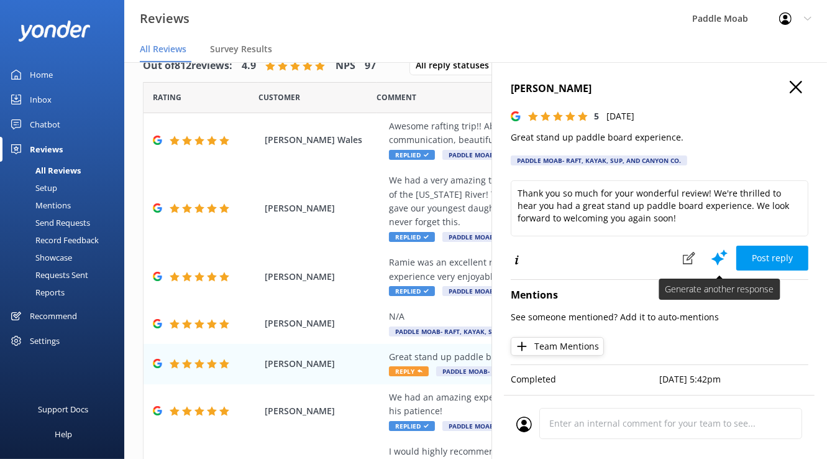
click at [714, 255] on use at bounding box center [719, 257] width 16 height 16
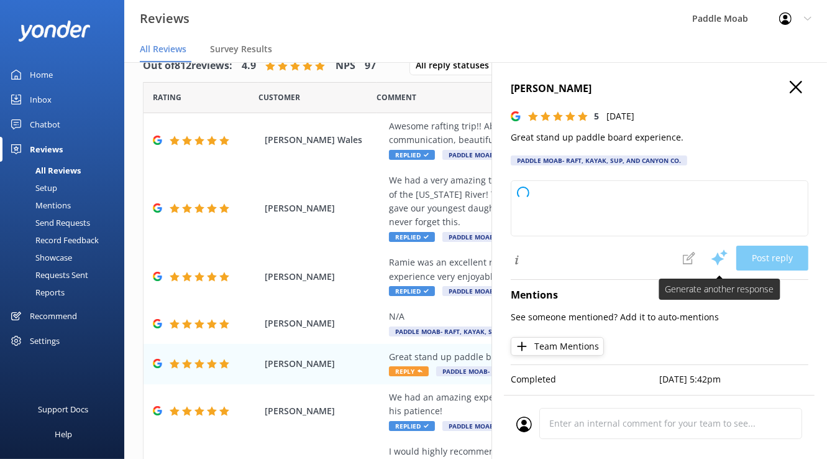
type textarea "Thank you so much for your wonderful review! We're thrilled to hear you enjoyed…"
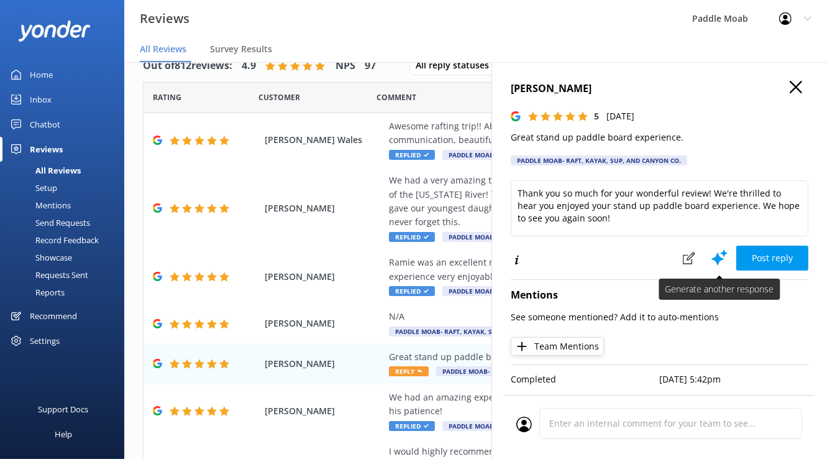
click at [714, 255] on use at bounding box center [719, 257] width 16 height 16
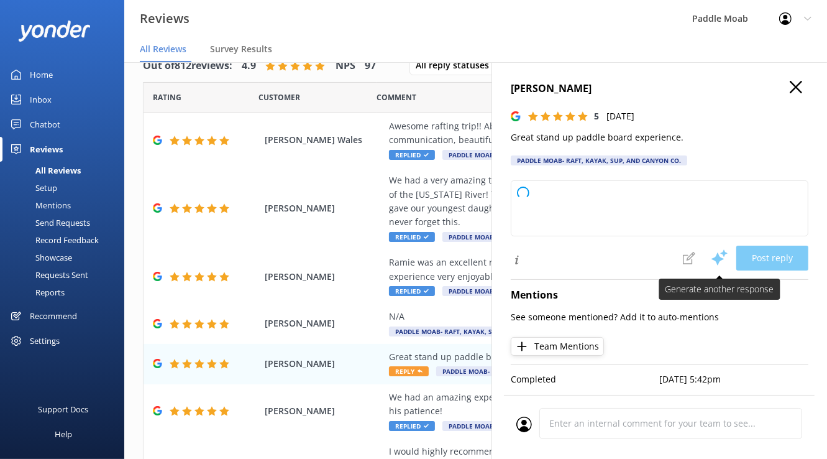
type textarea "Thank you so much for your wonderful feedback! We're delighted to hear you enjo…"
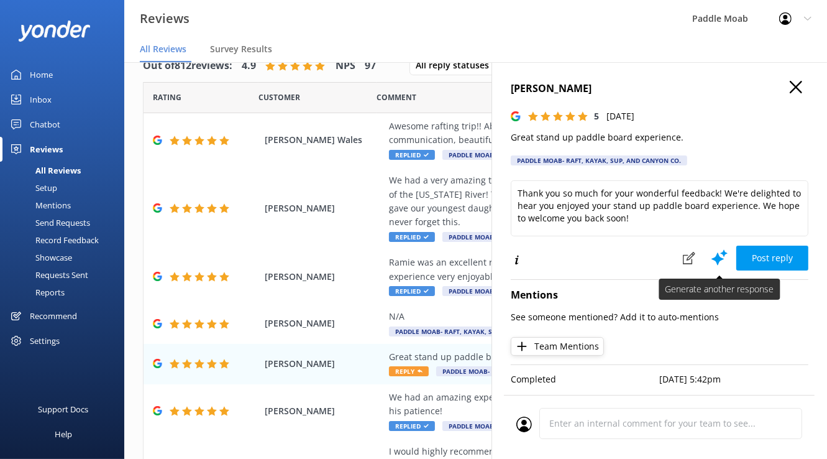
click at [714, 255] on use at bounding box center [719, 257] width 16 height 16
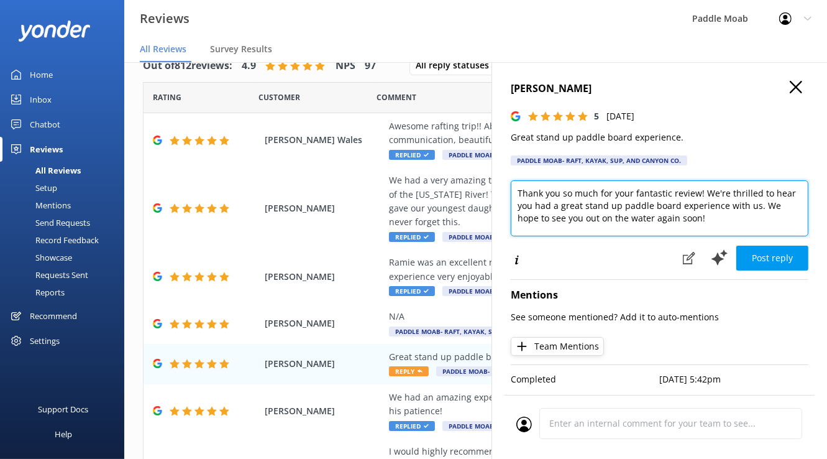
drag, startPoint x: 756, startPoint y: 206, endPoint x: 512, endPoint y: 194, distance: 243.8
click at [512, 194] on textarea "Thank you so much for your fantastic review! We're thrilled to hear you had a g…" at bounding box center [660, 208] width 298 height 56
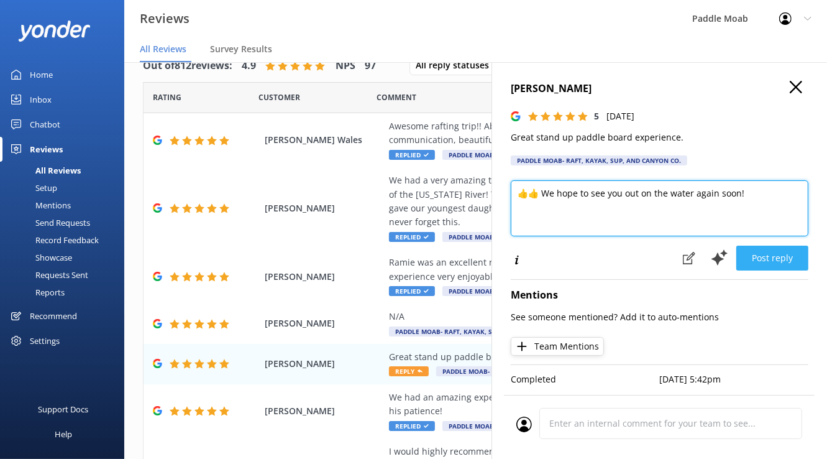
type textarea "👍👍 We hope to see you out on the water again soon!"
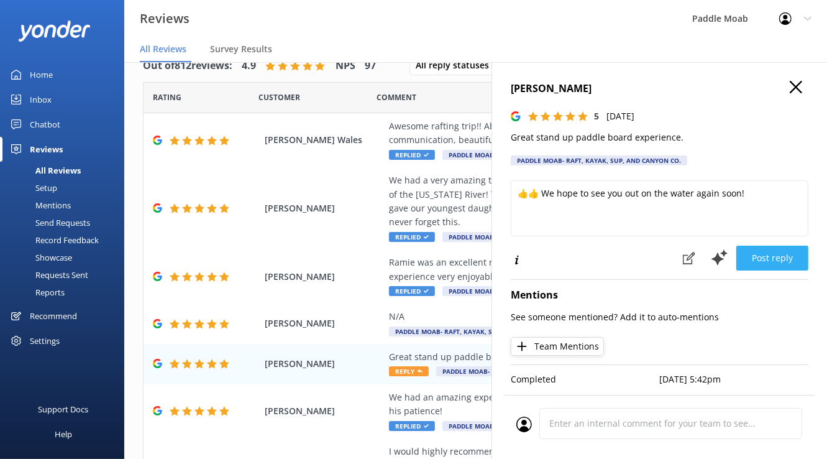
click at [714, 259] on button "Post reply" at bounding box center [772, 257] width 72 height 25
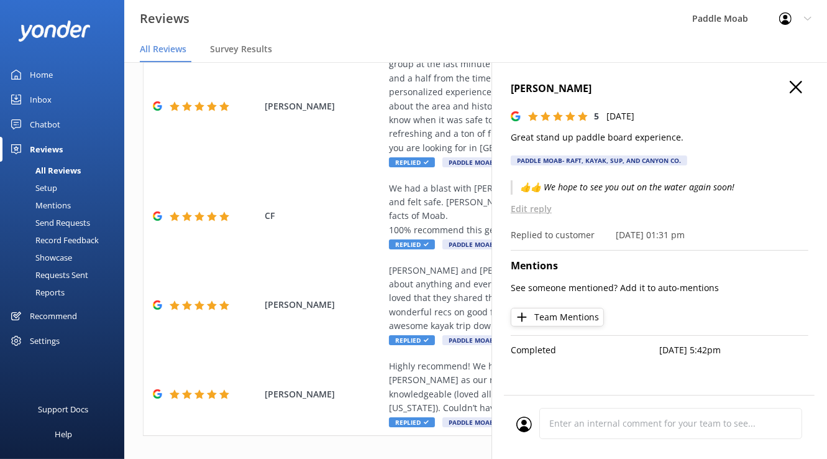
scroll to position [0, 0]
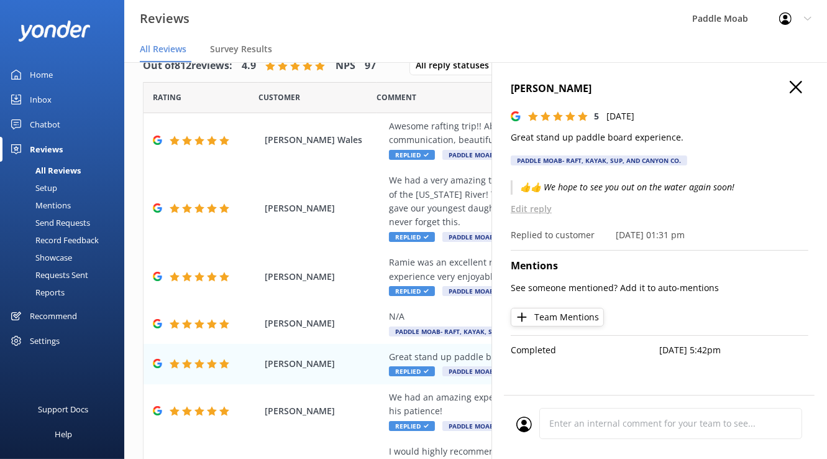
click at [714, 90] on h4 "[PERSON_NAME]" at bounding box center [660, 89] width 298 height 16
click at [714, 87] on icon at bounding box center [796, 87] width 12 height 12
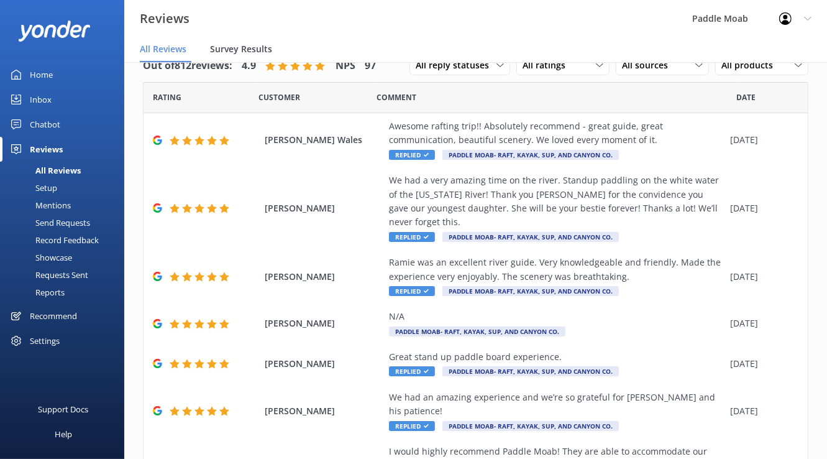
click at [247, 47] on span "Survey Results" at bounding box center [241, 49] width 62 height 12
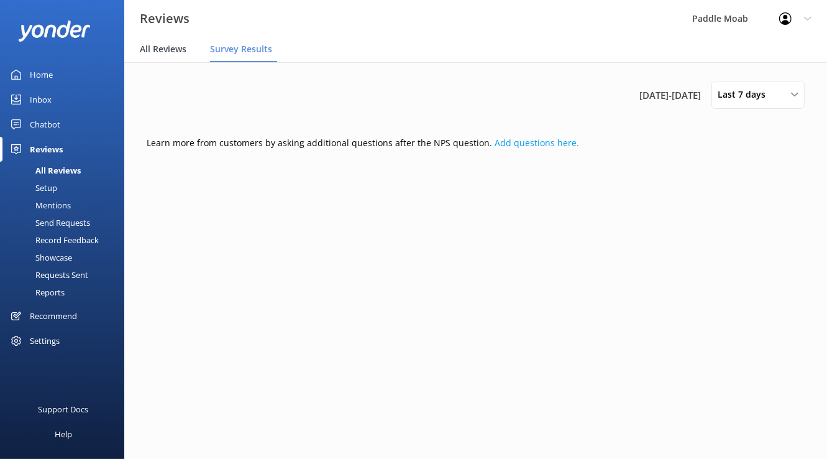
click at [159, 53] on span "All Reviews" at bounding box center [163, 49] width 47 height 12
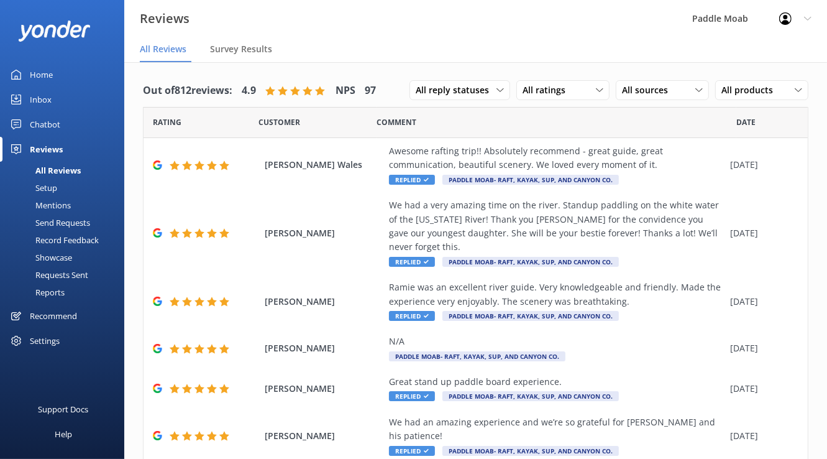
click at [47, 257] on div "Showcase" at bounding box center [39, 257] width 65 height 17
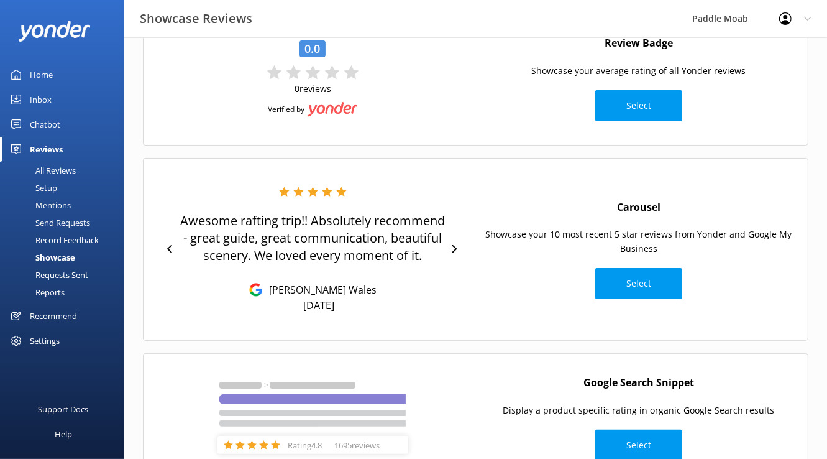
scroll to position [111, 0]
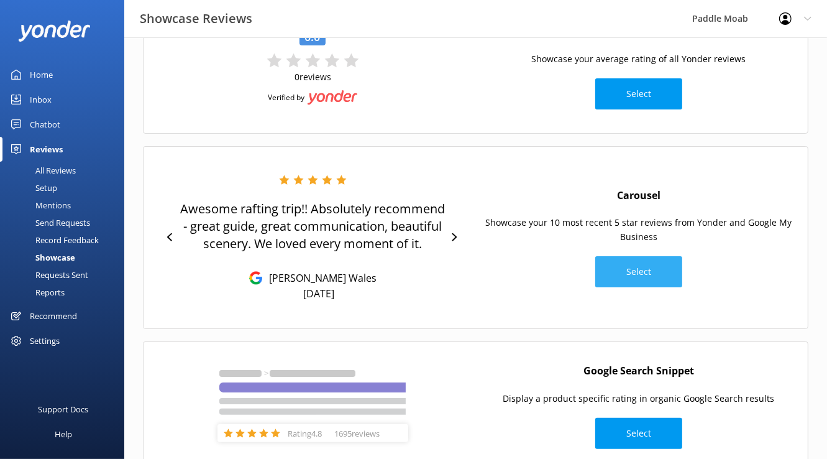
click at [636, 267] on button "Select" at bounding box center [638, 271] width 87 height 31
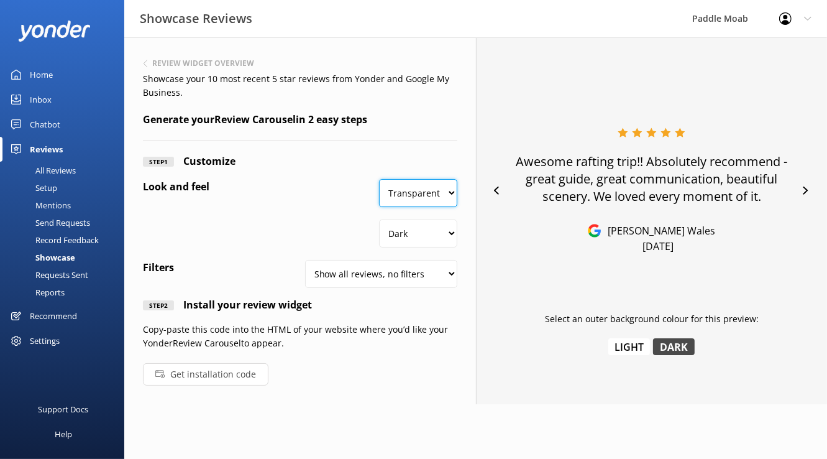
click at [421, 196] on select "Transparent White" at bounding box center [418, 193] width 78 height 28
select select "#FFFFFF"
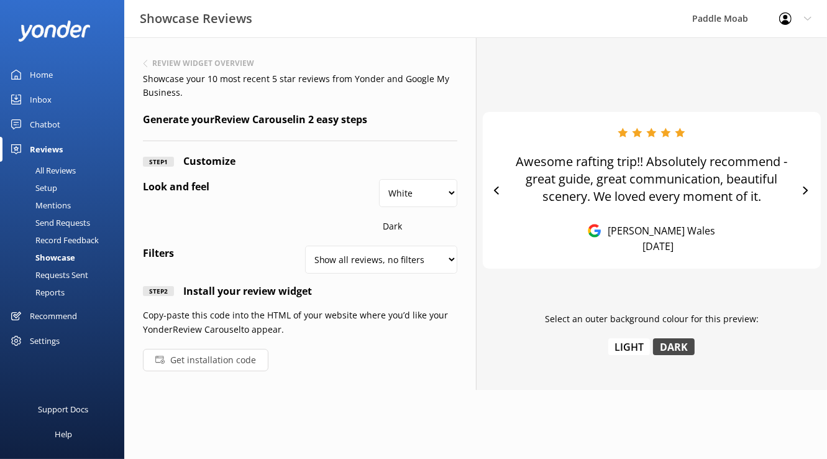
click at [401, 229] on p "Dark" at bounding box center [390, 226] width 23 height 14
click at [670, 349] on button "Dark" at bounding box center [674, 346] width 42 height 17
